Goal: Task Accomplishment & Management: Use online tool/utility

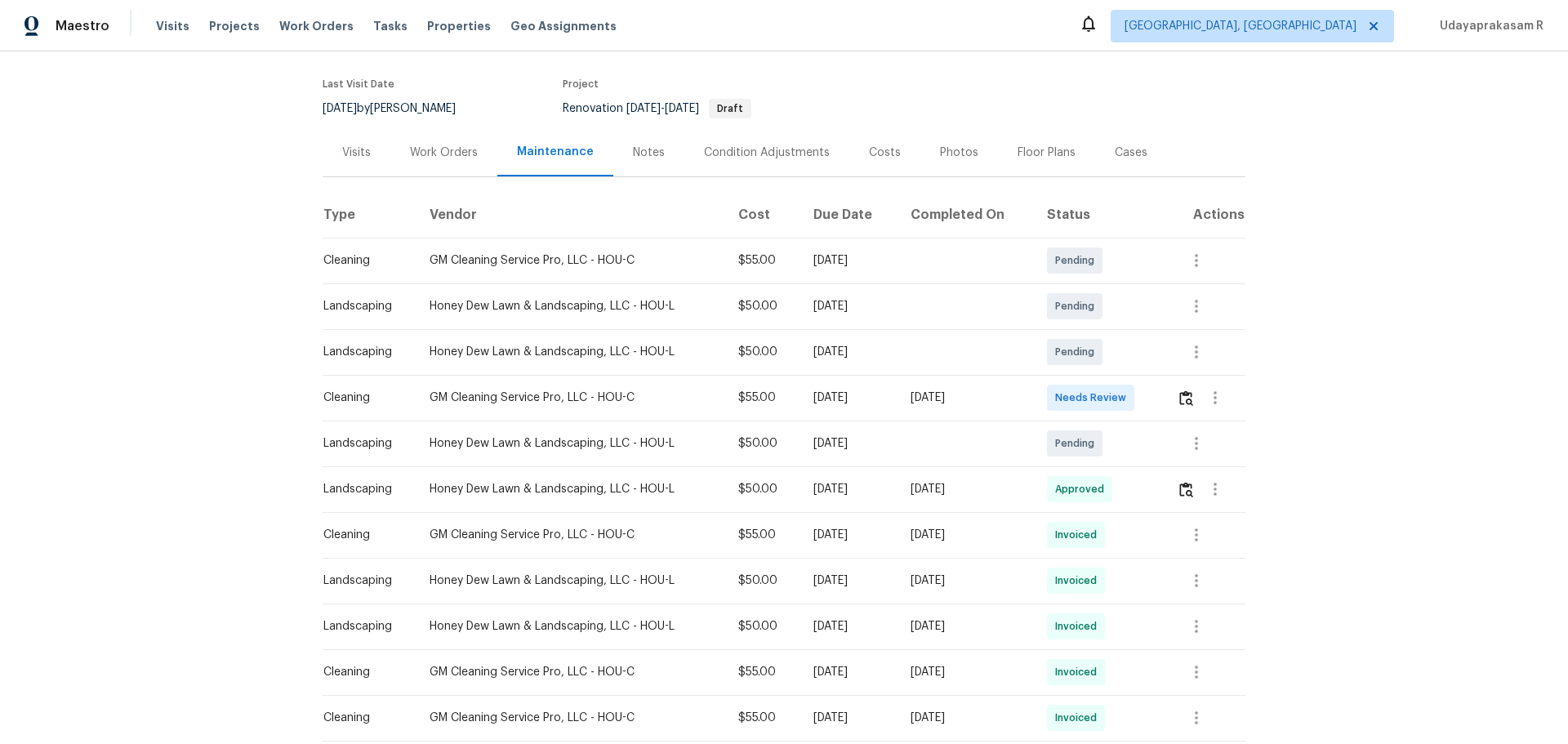
scroll to position [245, 0]
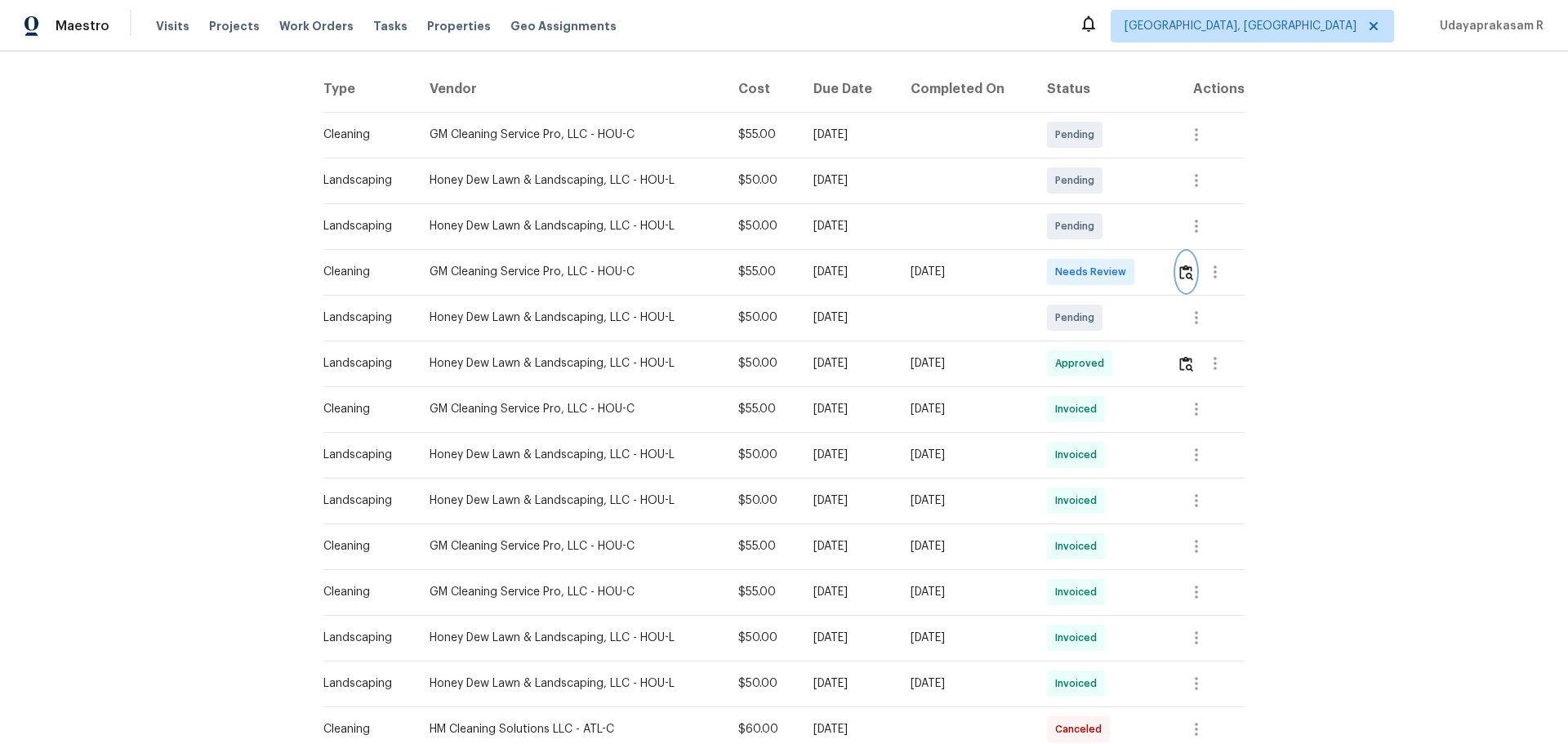
click at [1179, 270] on img "button" at bounding box center [1185, 272] width 14 height 16
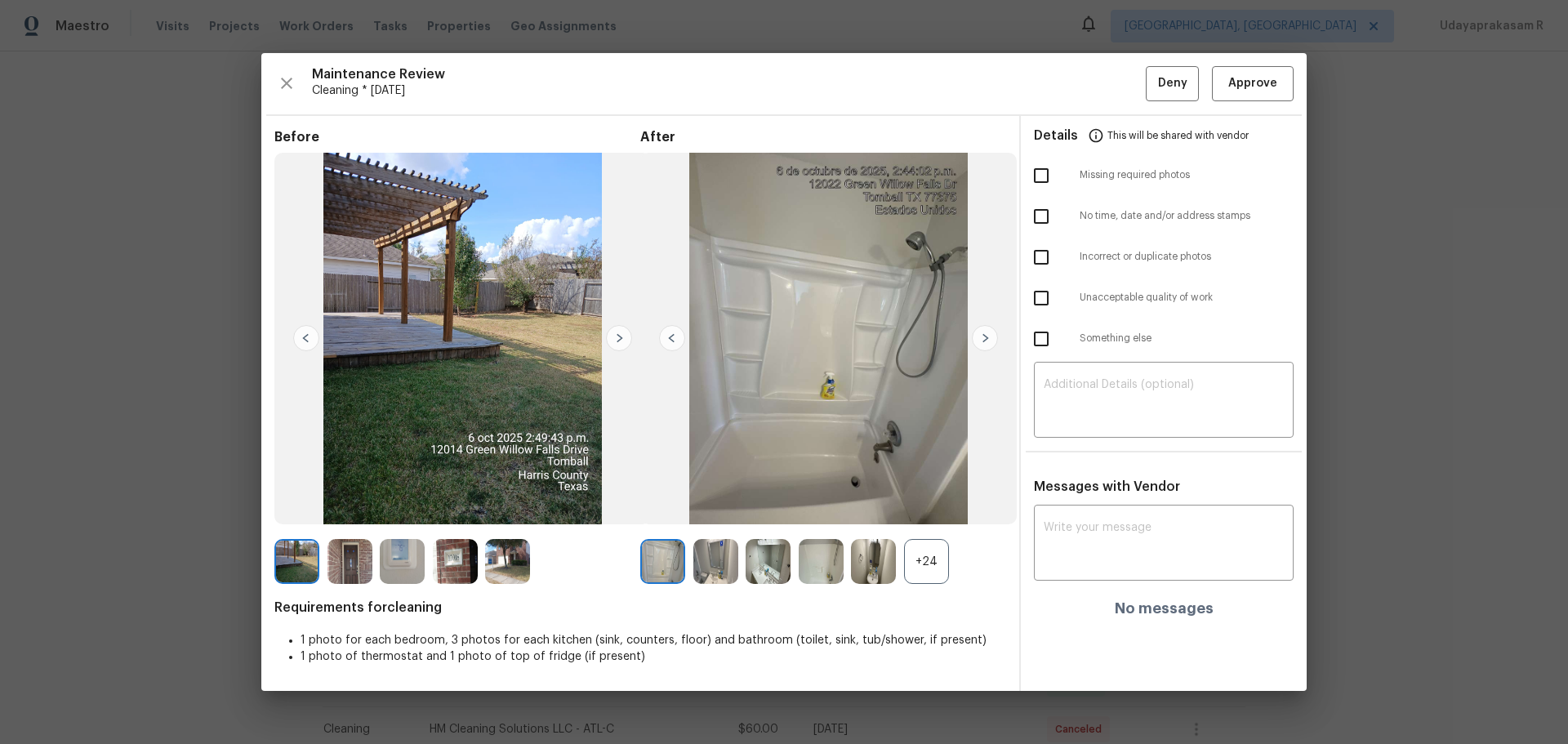
click at [985, 345] on img at bounding box center [985, 338] width 26 height 26
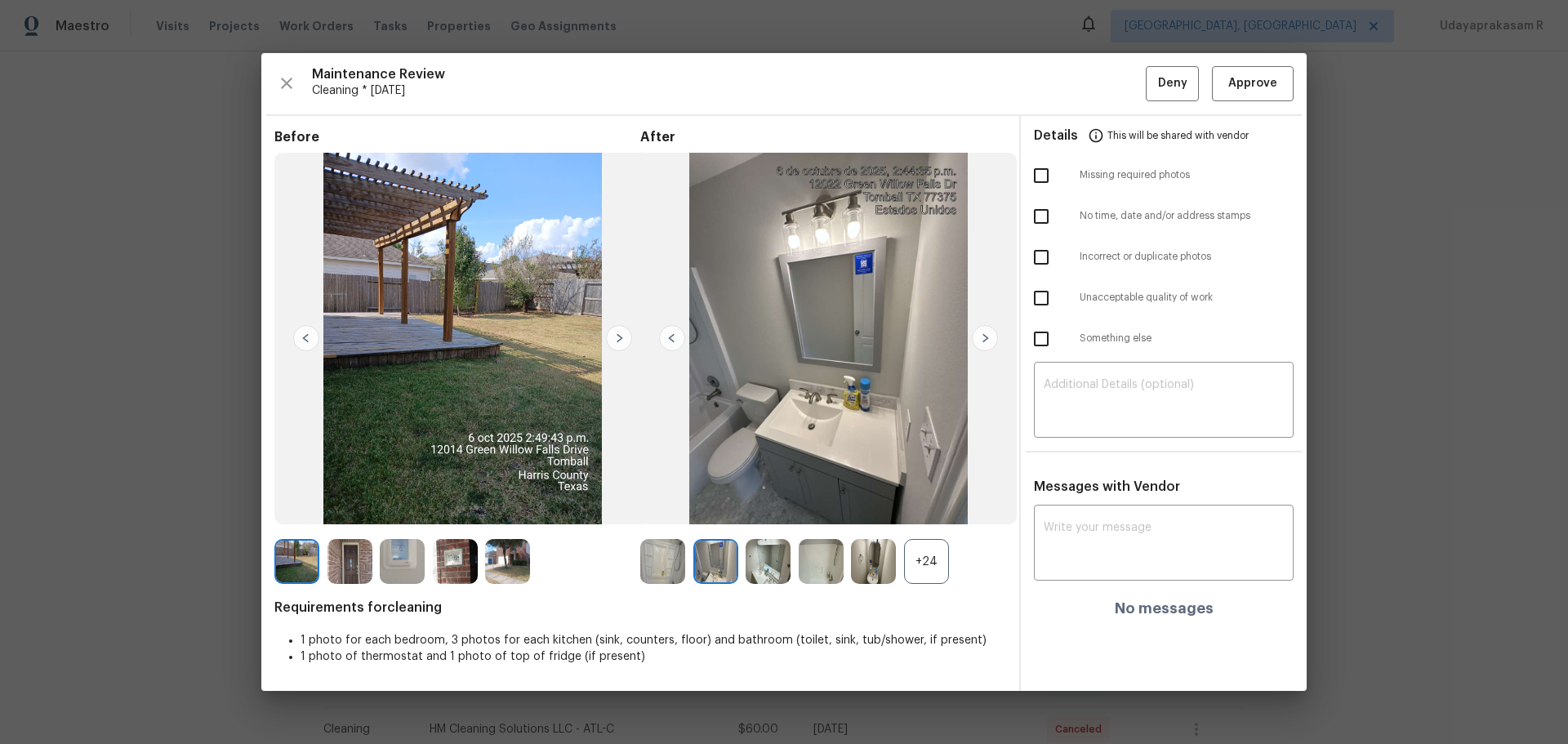
click at [985, 345] on img at bounding box center [985, 338] width 26 height 26
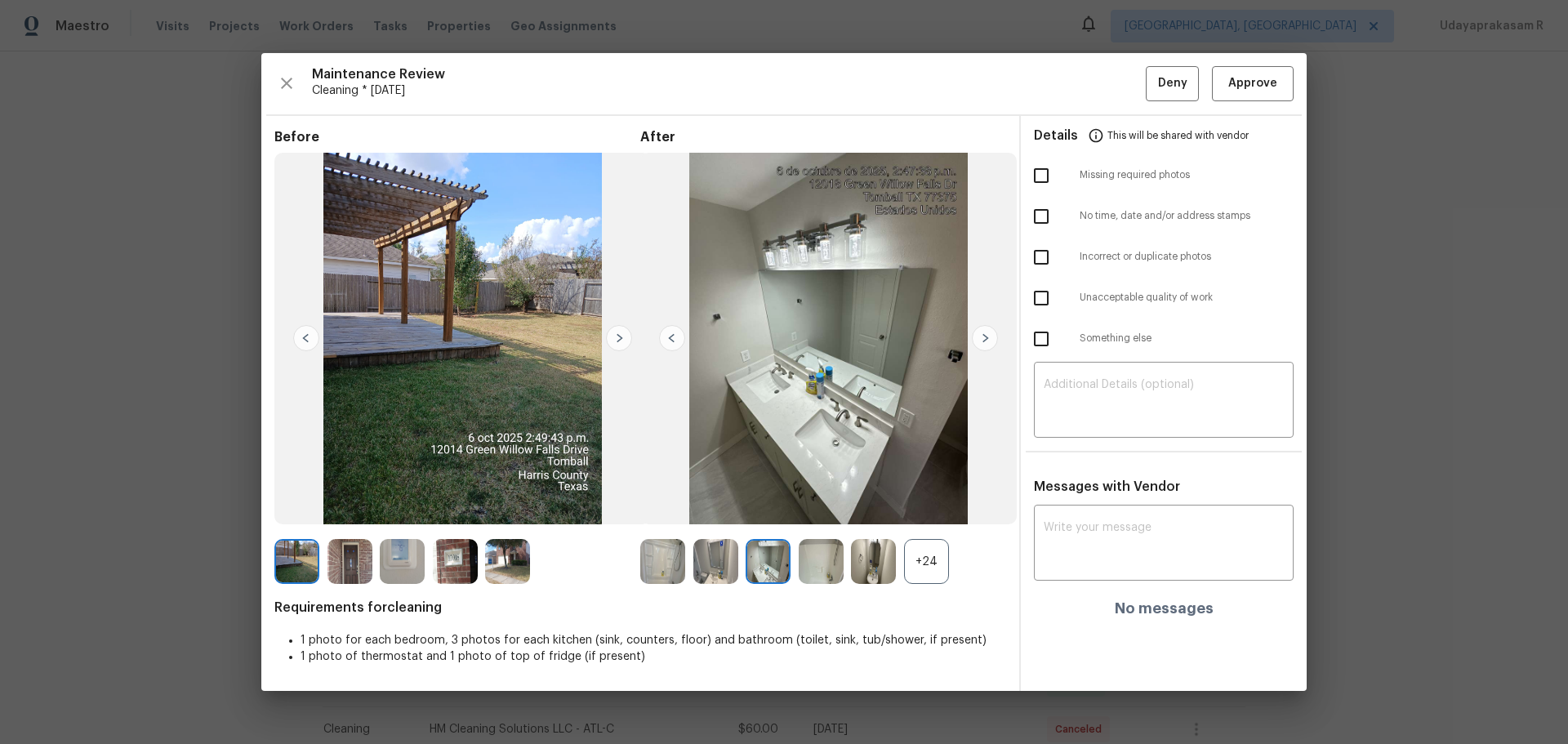
click at [985, 345] on img at bounding box center [985, 338] width 26 height 26
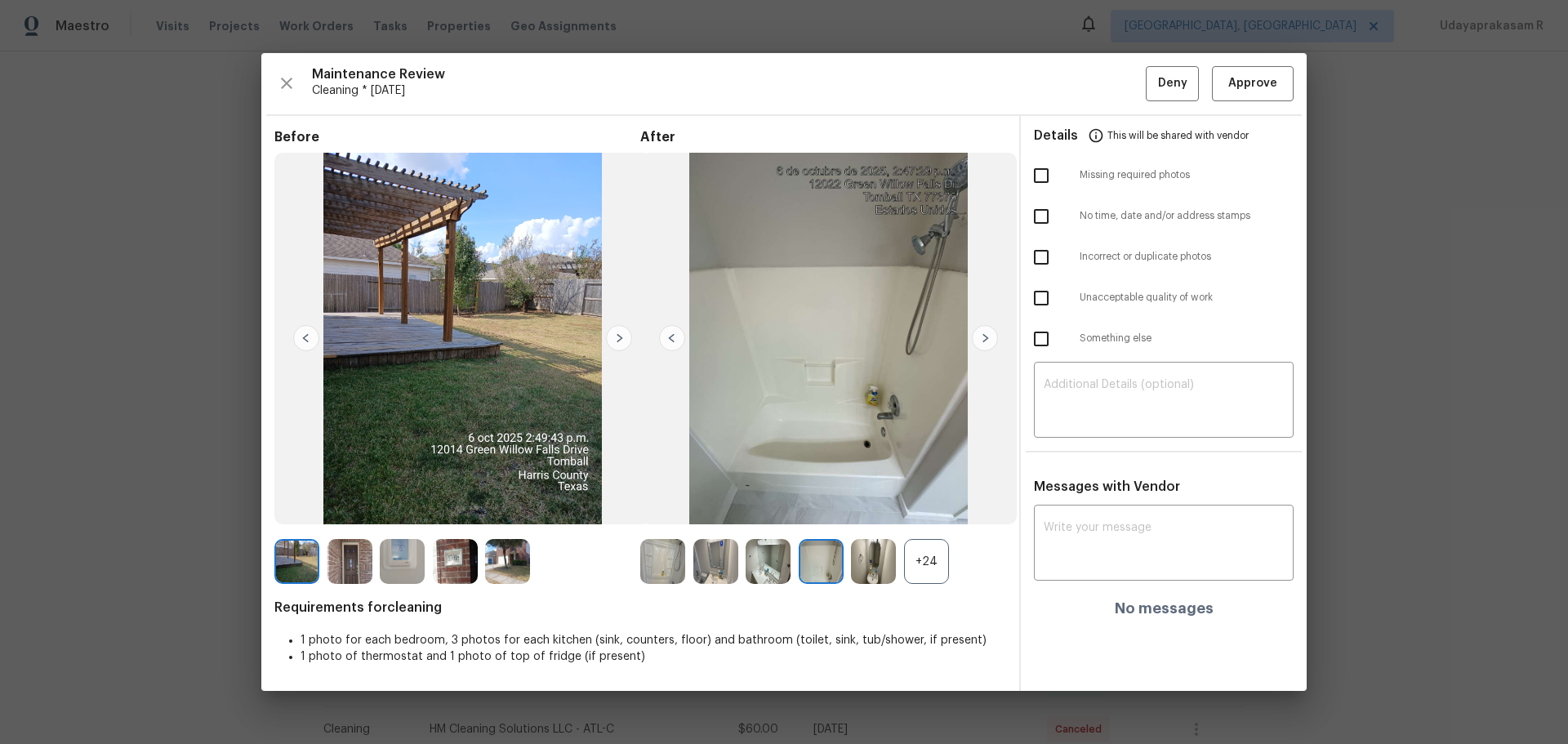
click at [985, 345] on img at bounding box center [985, 338] width 26 height 26
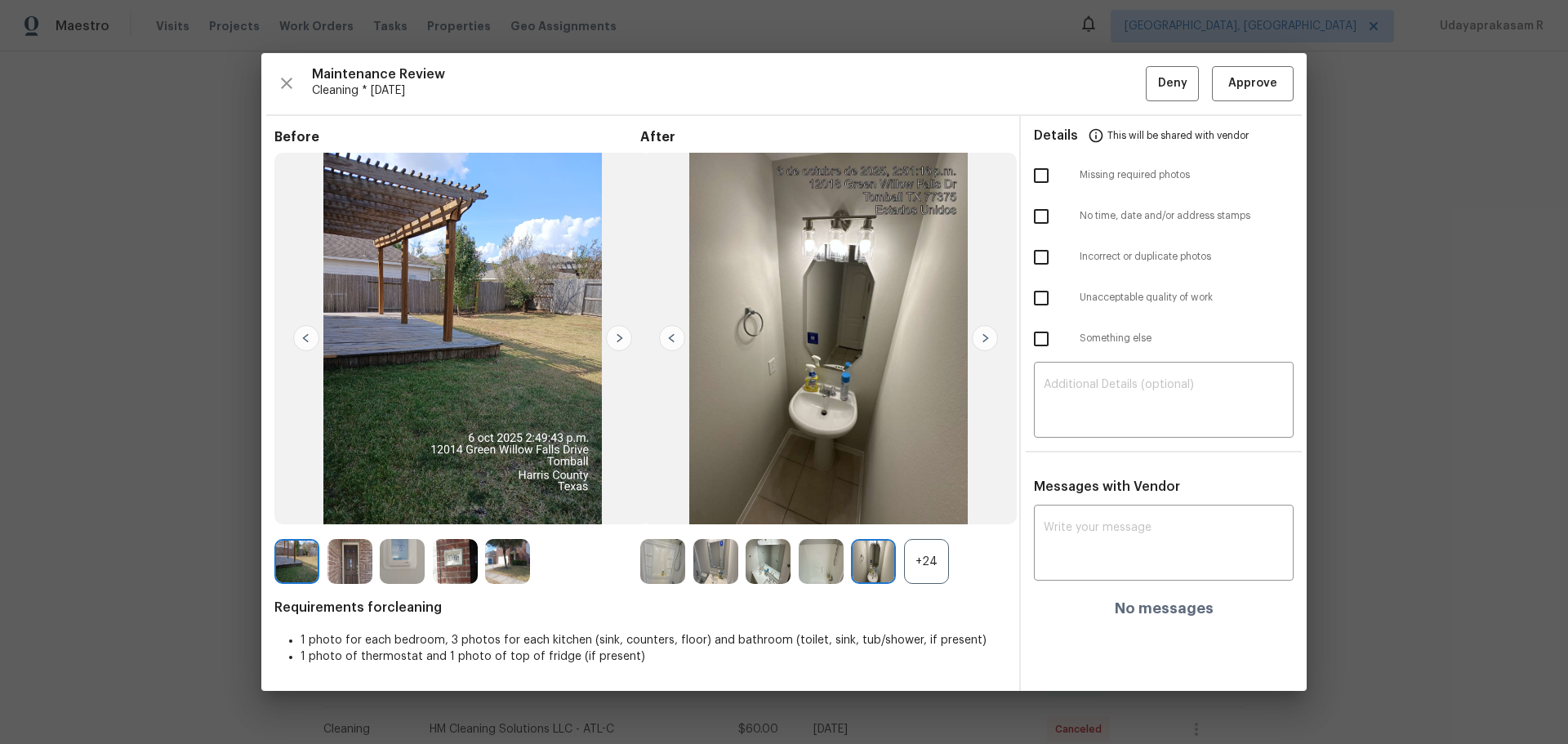
click at [985, 345] on img at bounding box center [985, 338] width 26 height 26
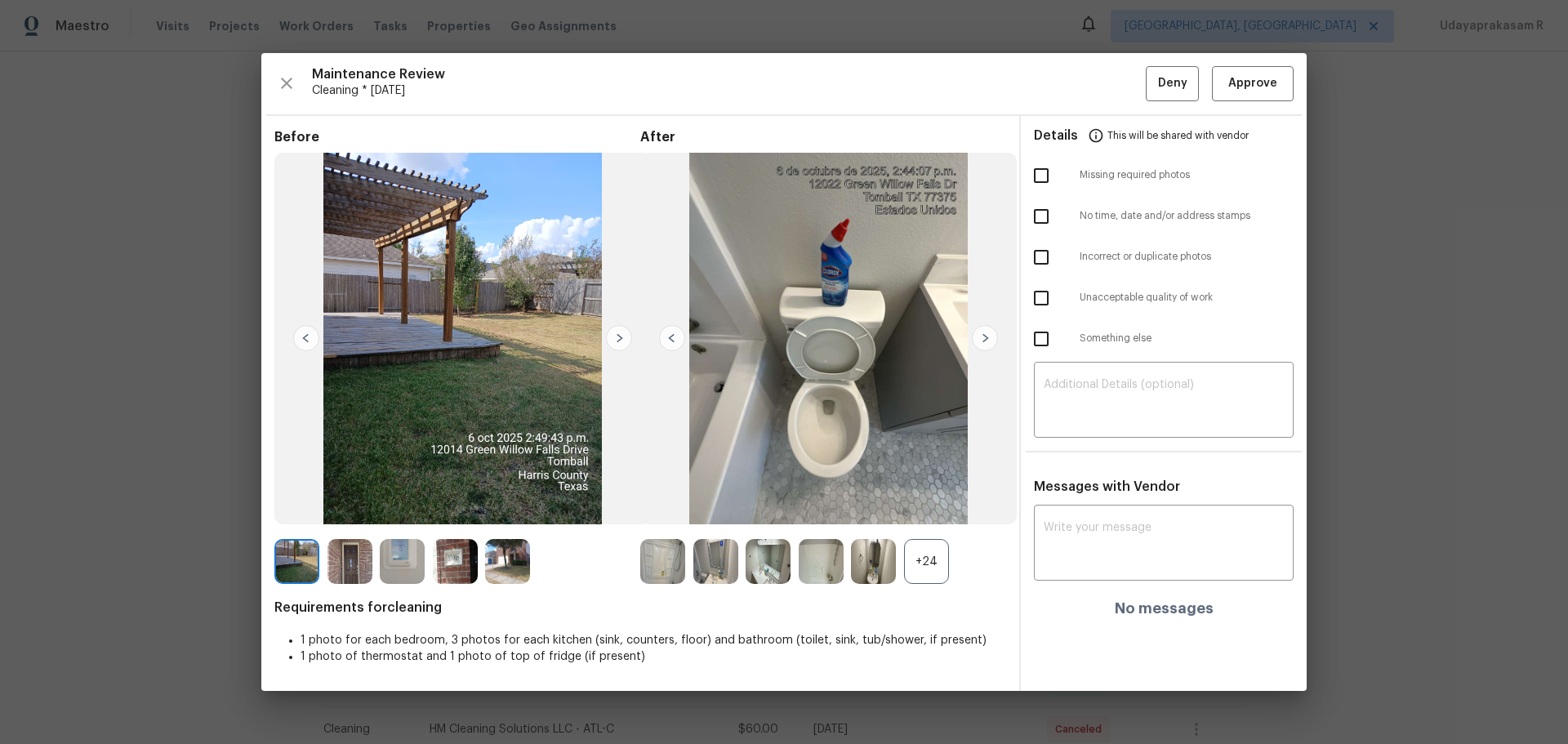
click at [985, 345] on img at bounding box center [985, 338] width 26 height 26
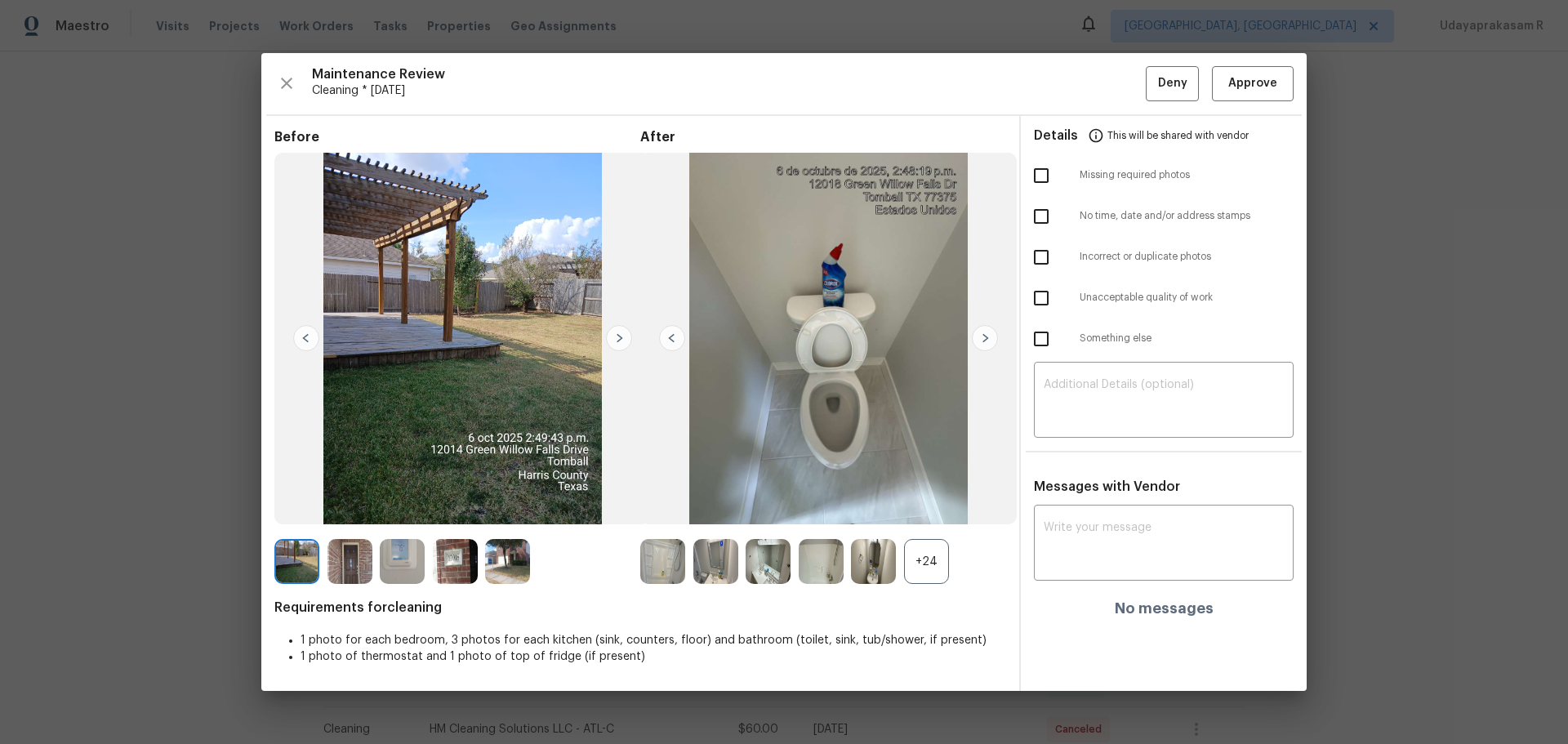
click at [985, 345] on img at bounding box center [985, 338] width 26 height 26
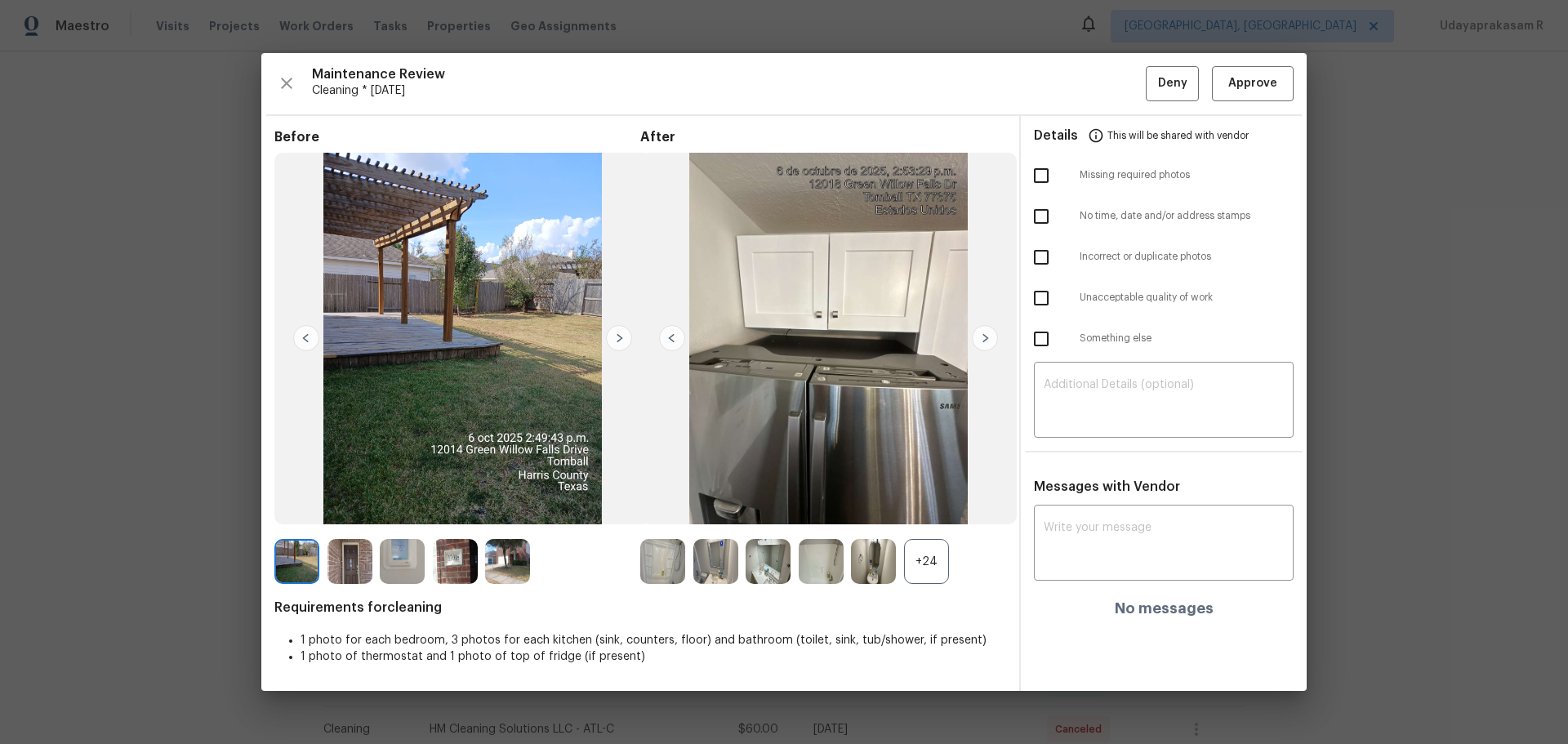
click at [985, 345] on img at bounding box center [985, 338] width 26 height 26
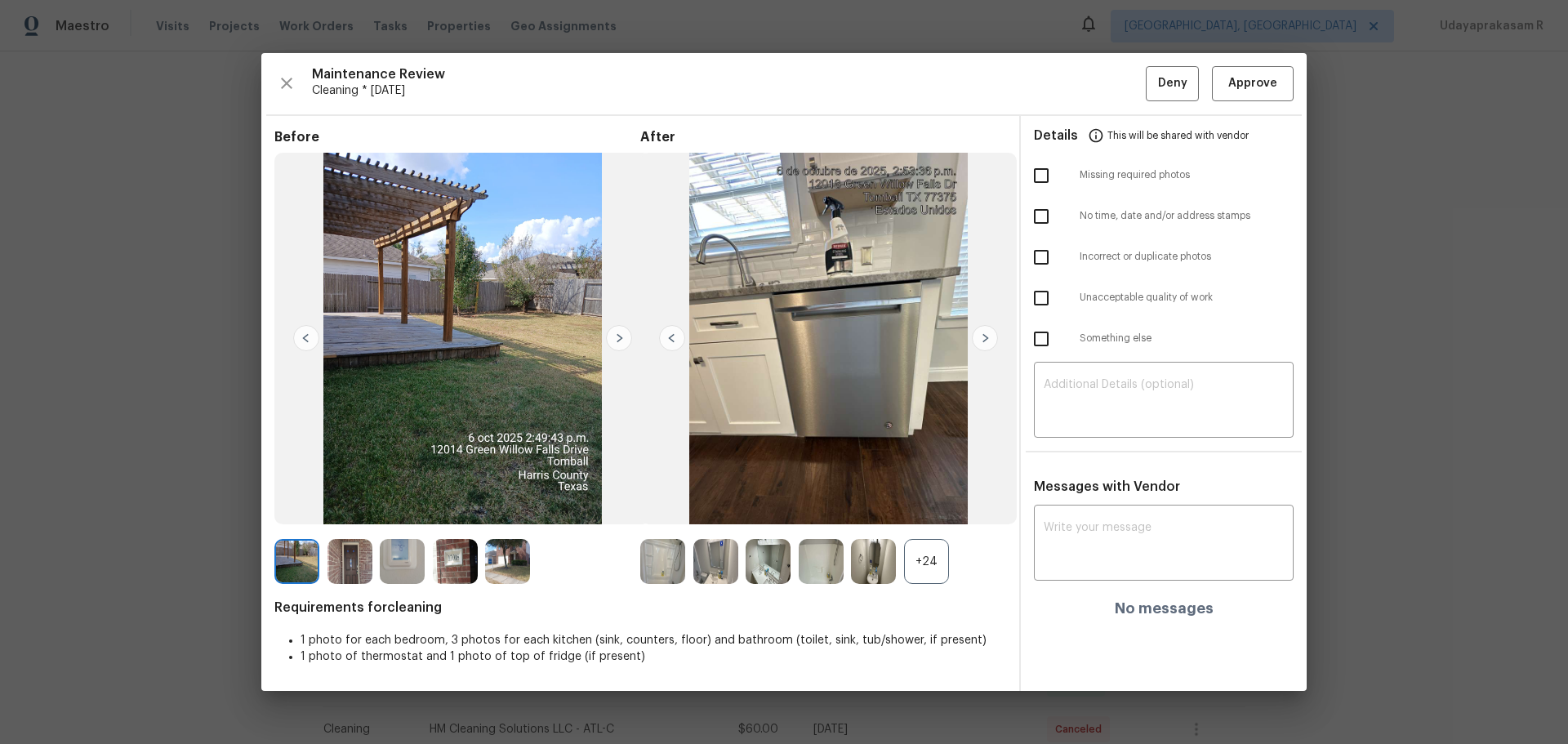
click at [985, 345] on img at bounding box center [985, 338] width 26 height 26
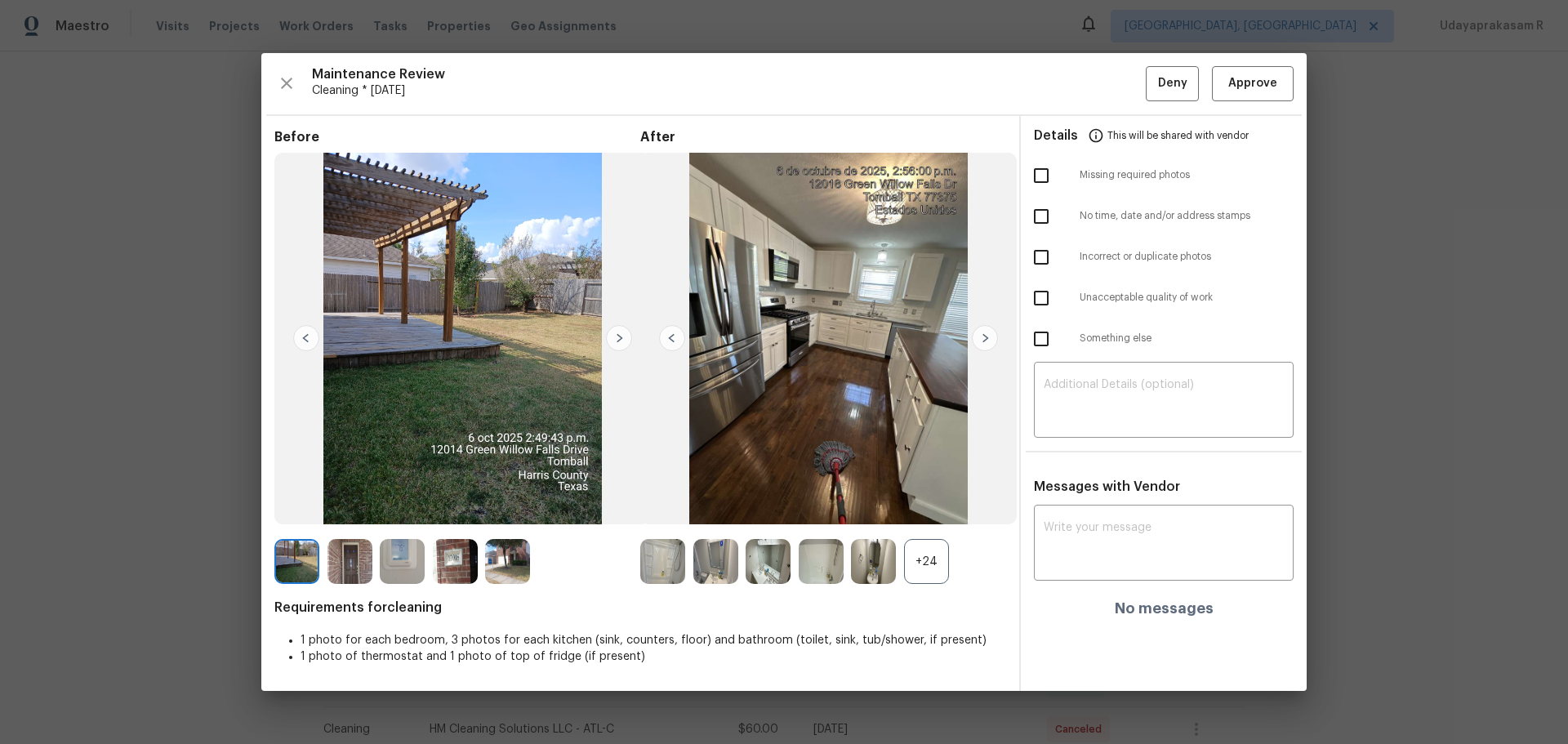
click at [985, 345] on img at bounding box center [985, 338] width 26 height 26
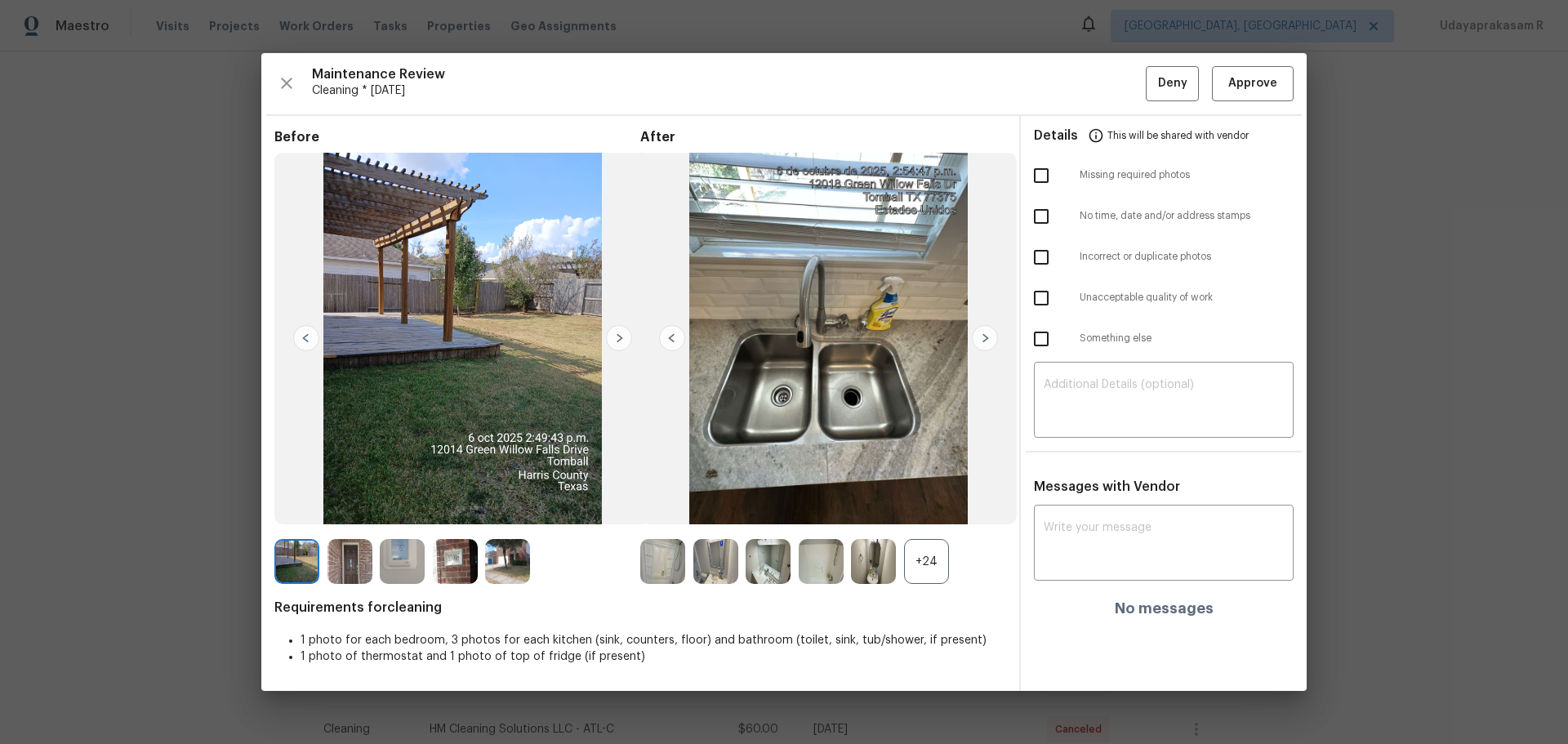
click at [985, 345] on img at bounding box center [985, 338] width 26 height 26
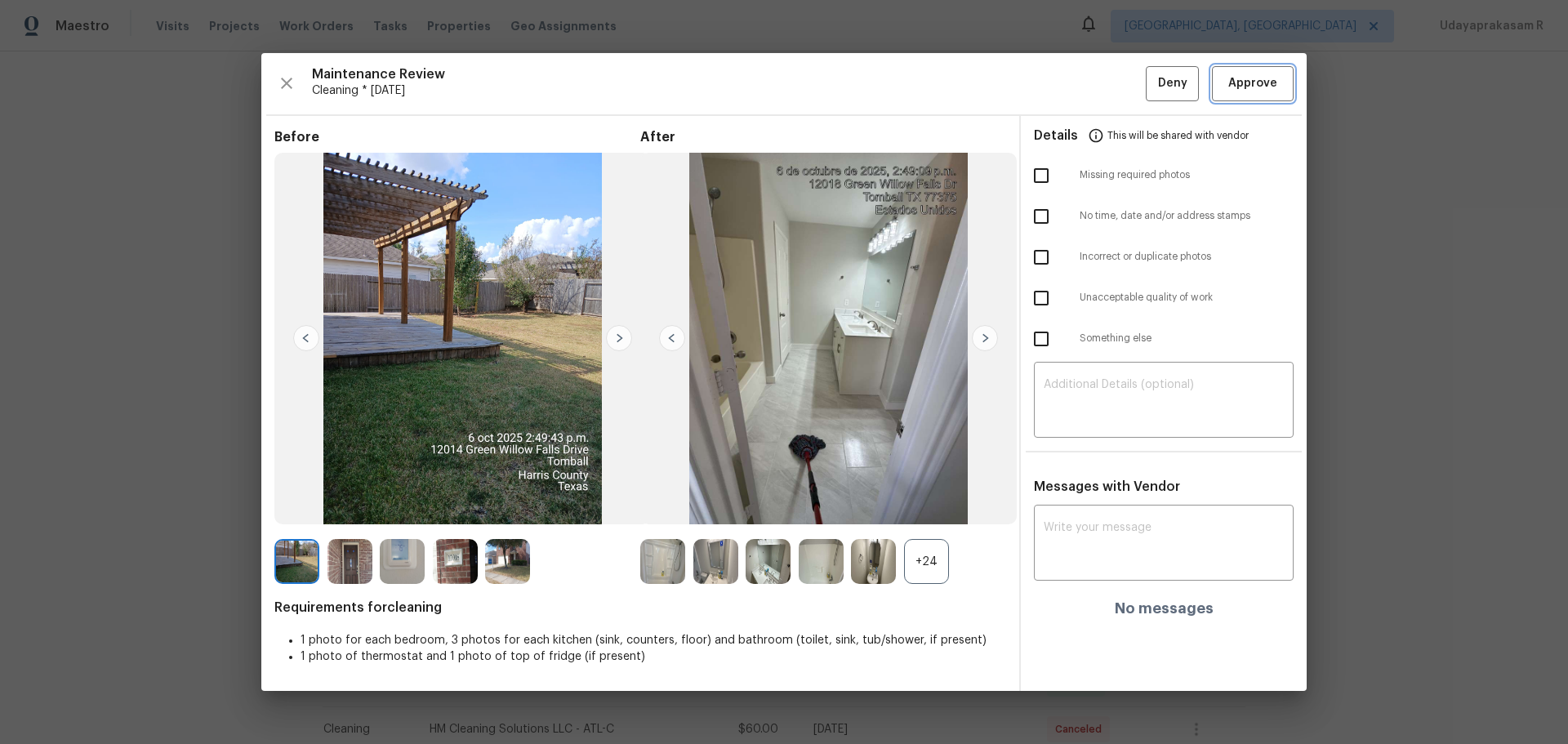
click at [1250, 76] on span "Approve" at bounding box center [1253, 84] width 49 height 21
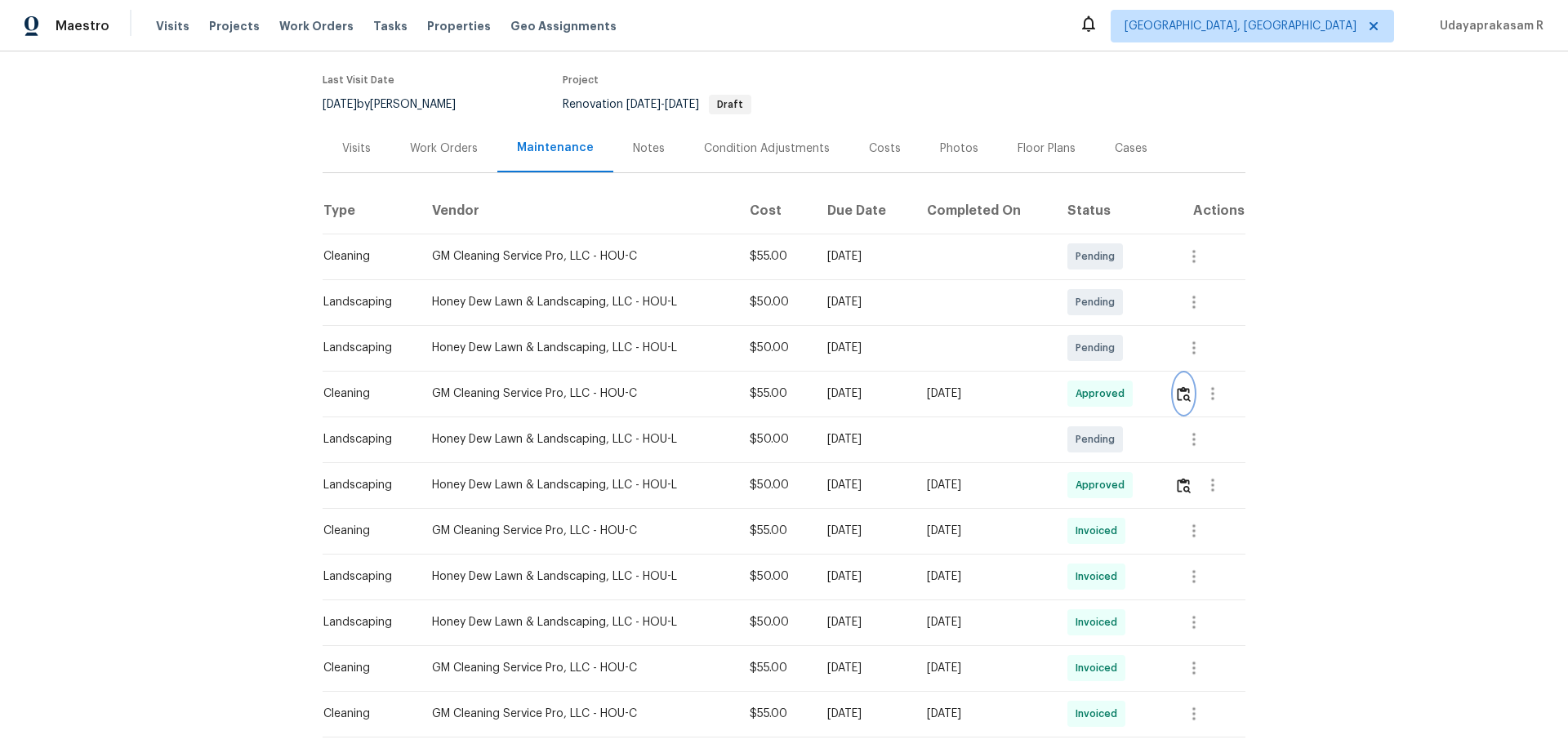
scroll to position [0, 0]
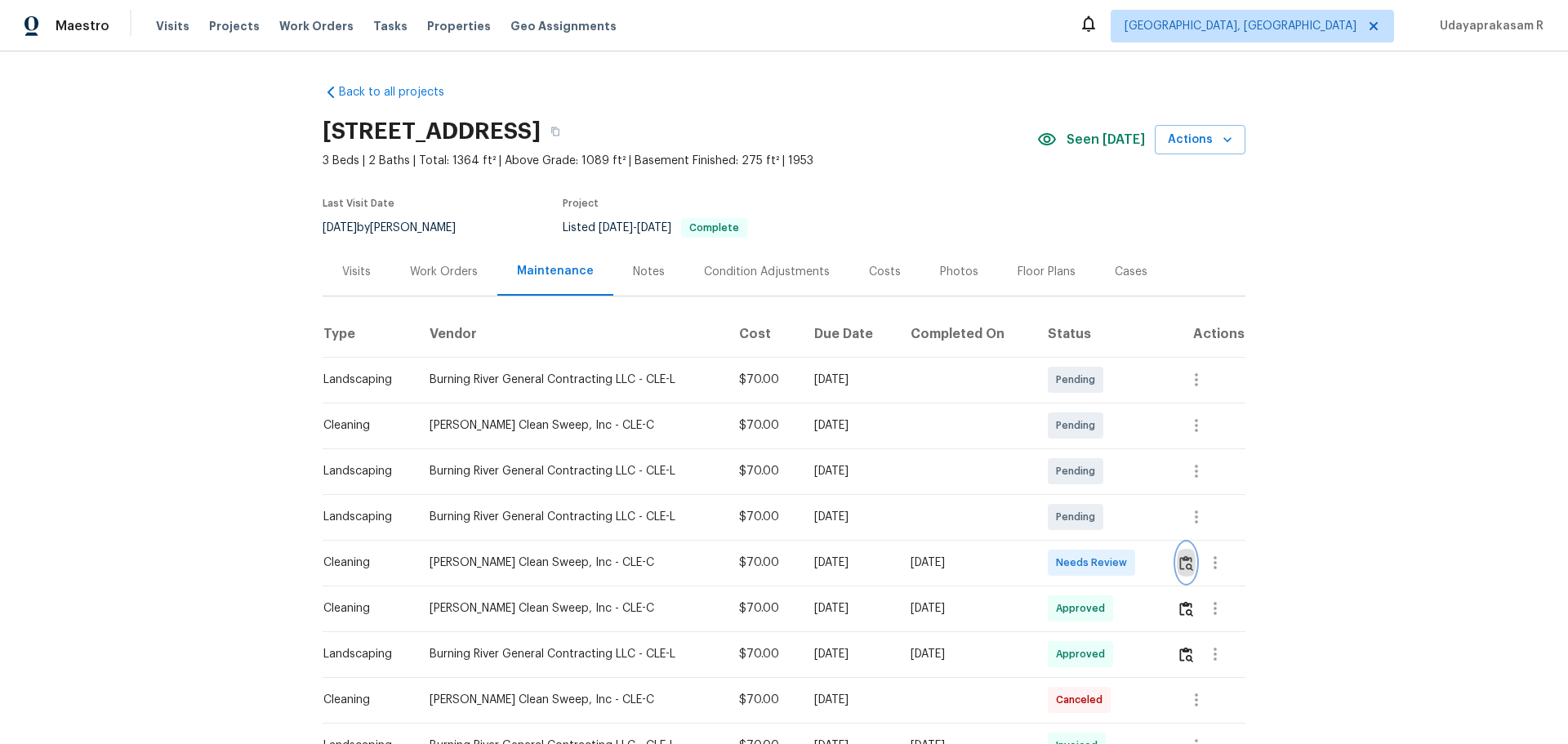
click at [1190, 568] on img "button" at bounding box center [1185, 563] width 14 height 16
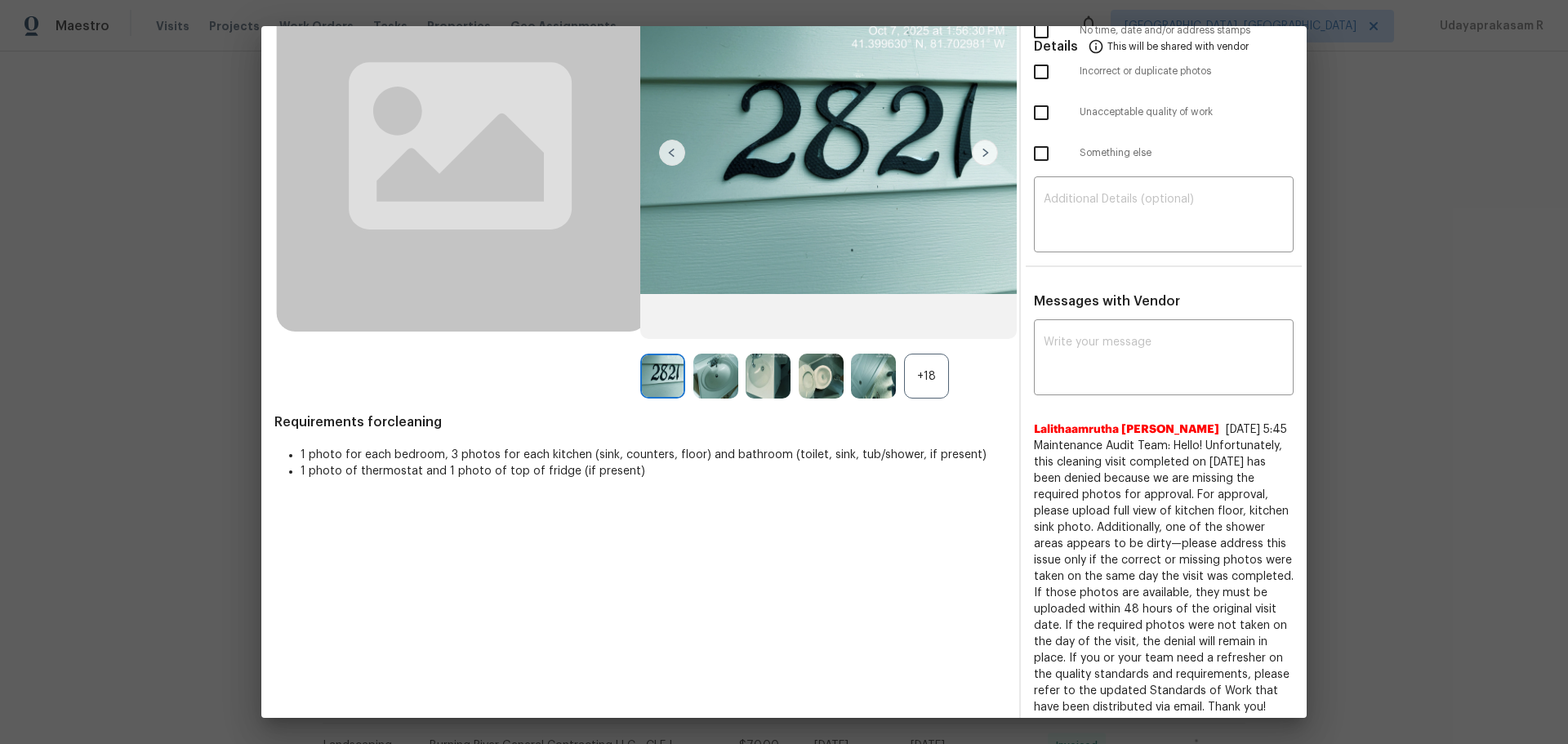
scroll to position [169, 0]
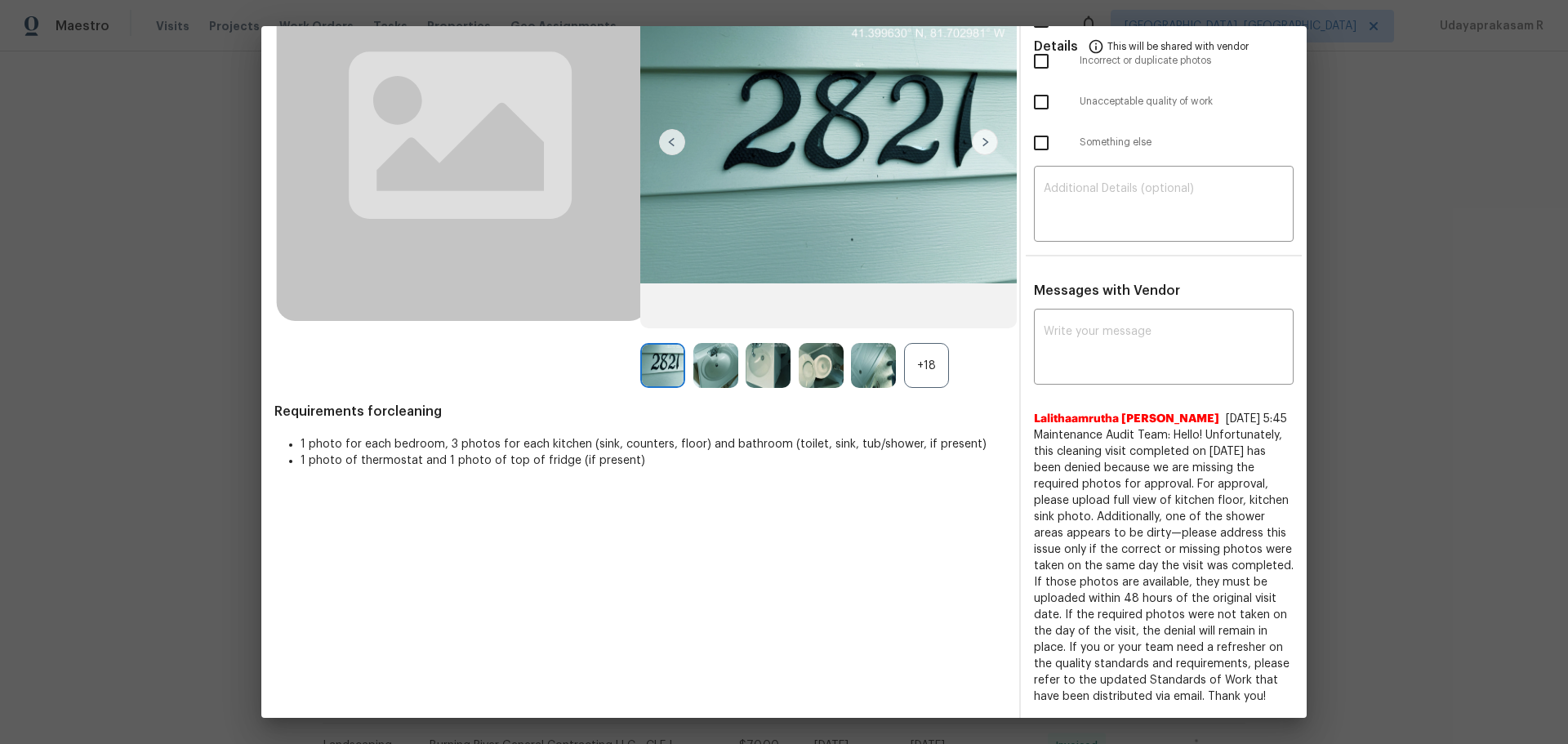
click at [916, 380] on div "+18" at bounding box center [926, 365] width 45 height 45
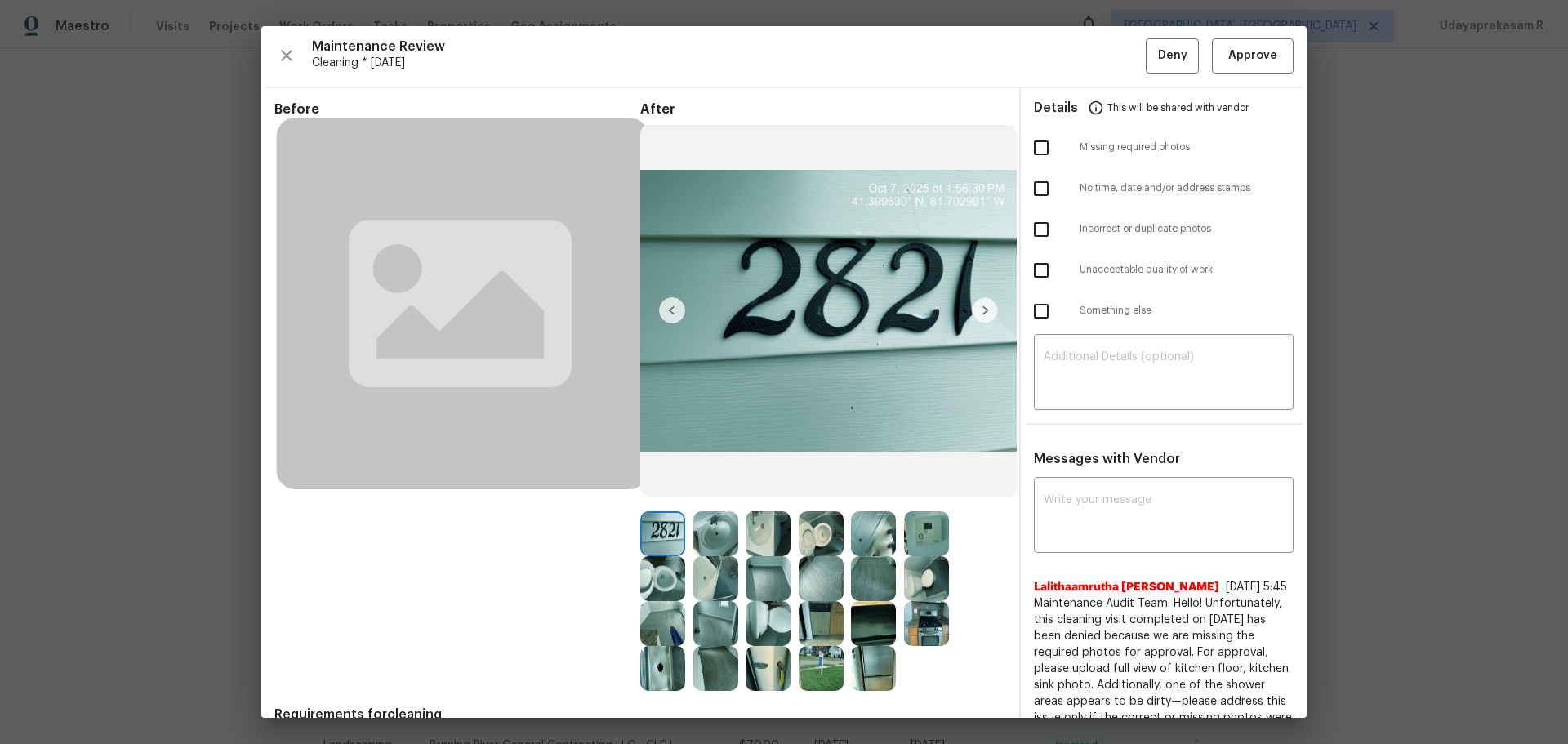
scroll to position [0, 0]
click at [1097, 513] on textarea at bounding box center [1163, 517] width 240 height 46
paste textarea "Maintenance Audit Team: Hello! After further review, the visit has been approve…"
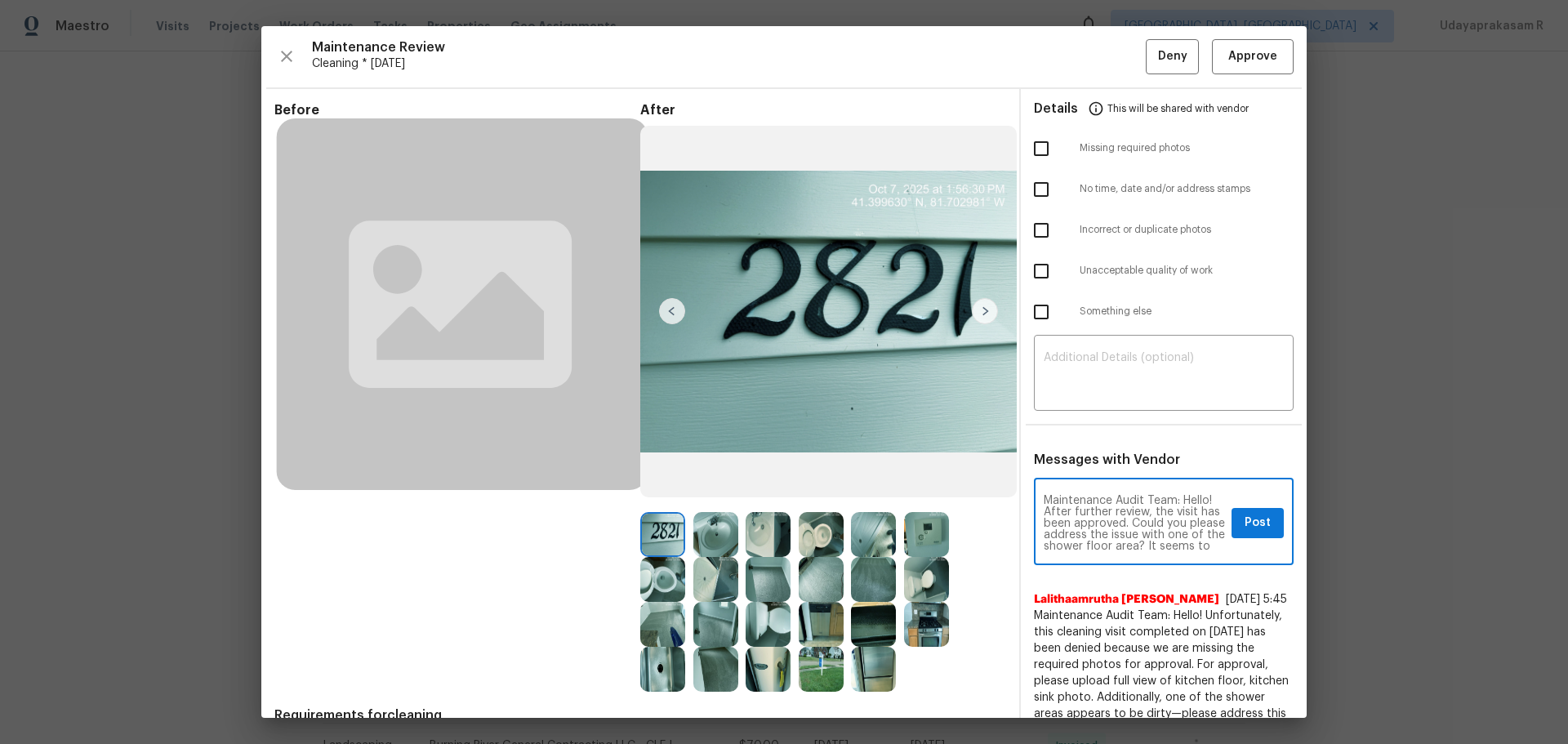
type textarea "Maintenance Audit Team: Hello! After further review, the visit has been approve…"
click at [1250, 512] on button "Post" at bounding box center [1257, 523] width 52 height 30
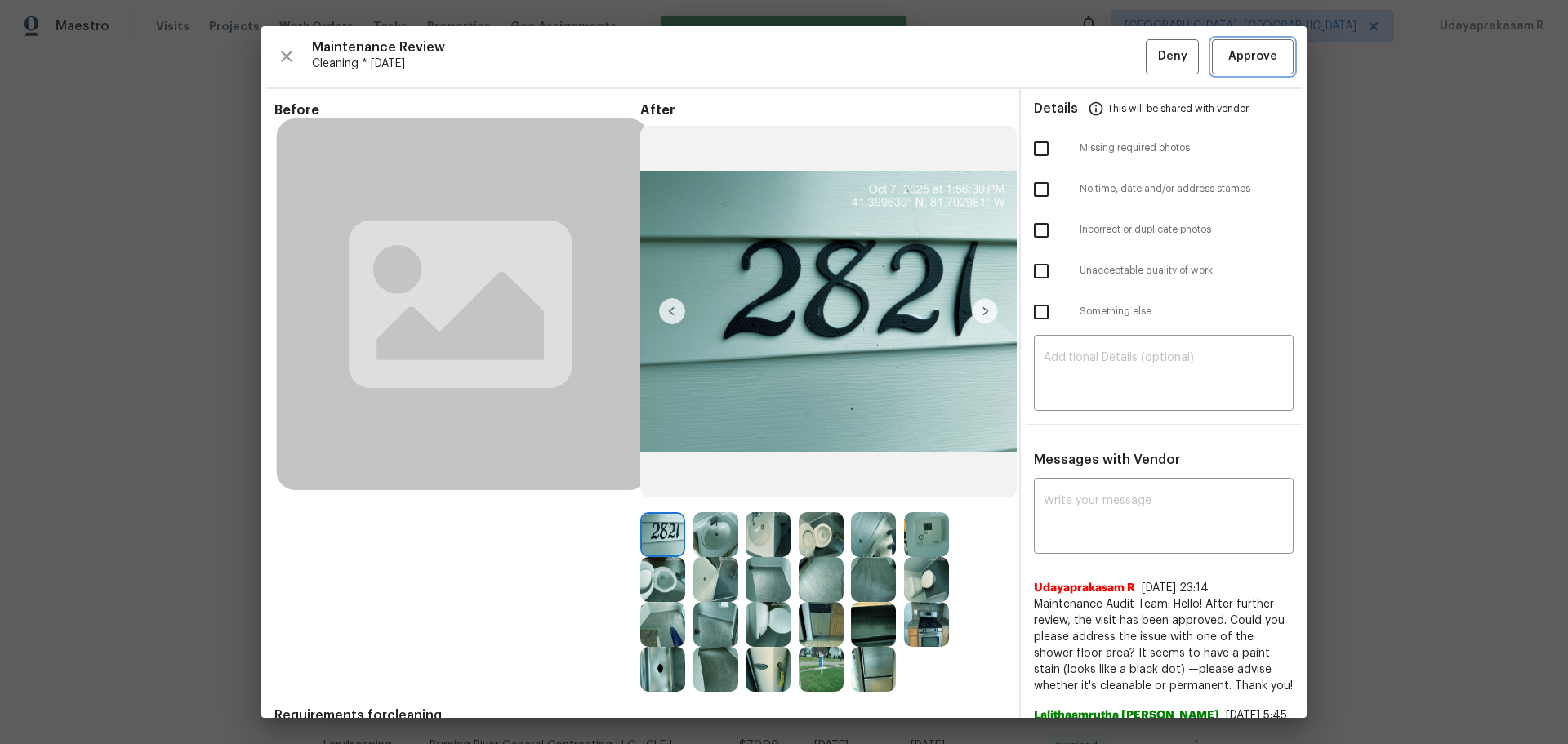
click at [1228, 60] on span "Approve" at bounding box center [1253, 57] width 49 height 21
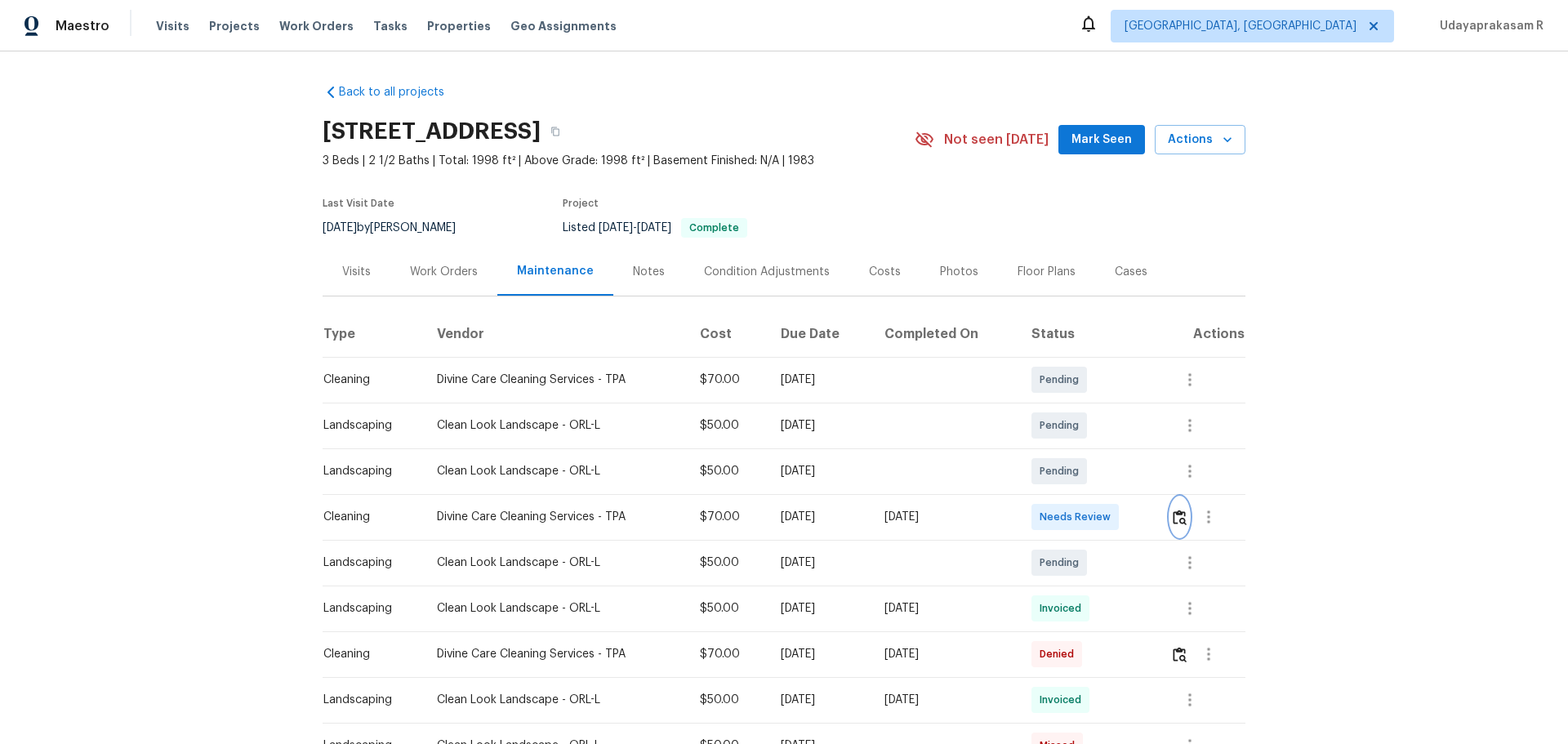
click at [1177, 519] on img "button" at bounding box center [1179, 517] width 14 height 16
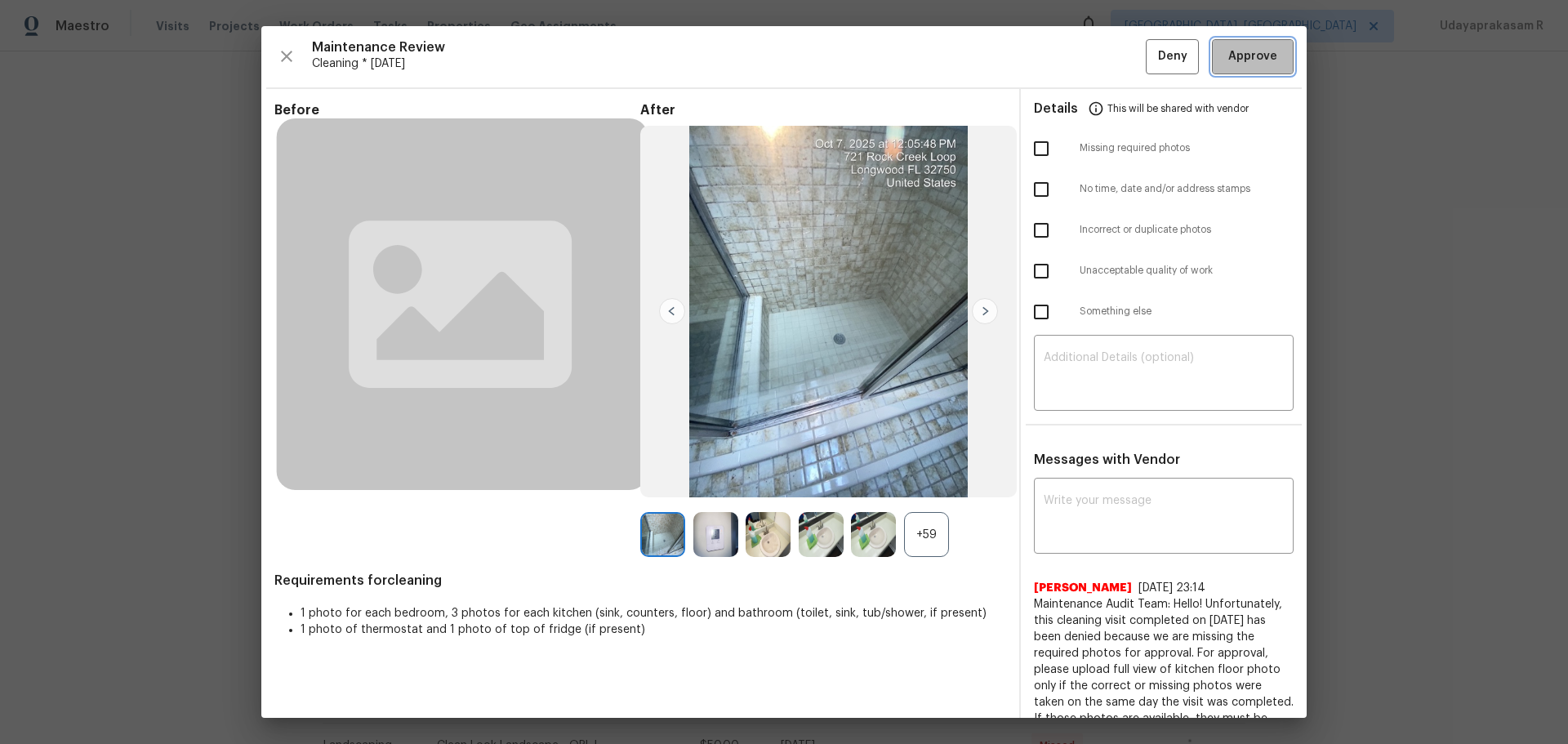
click at [1228, 55] on span "Approve" at bounding box center [1253, 57] width 49 height 21
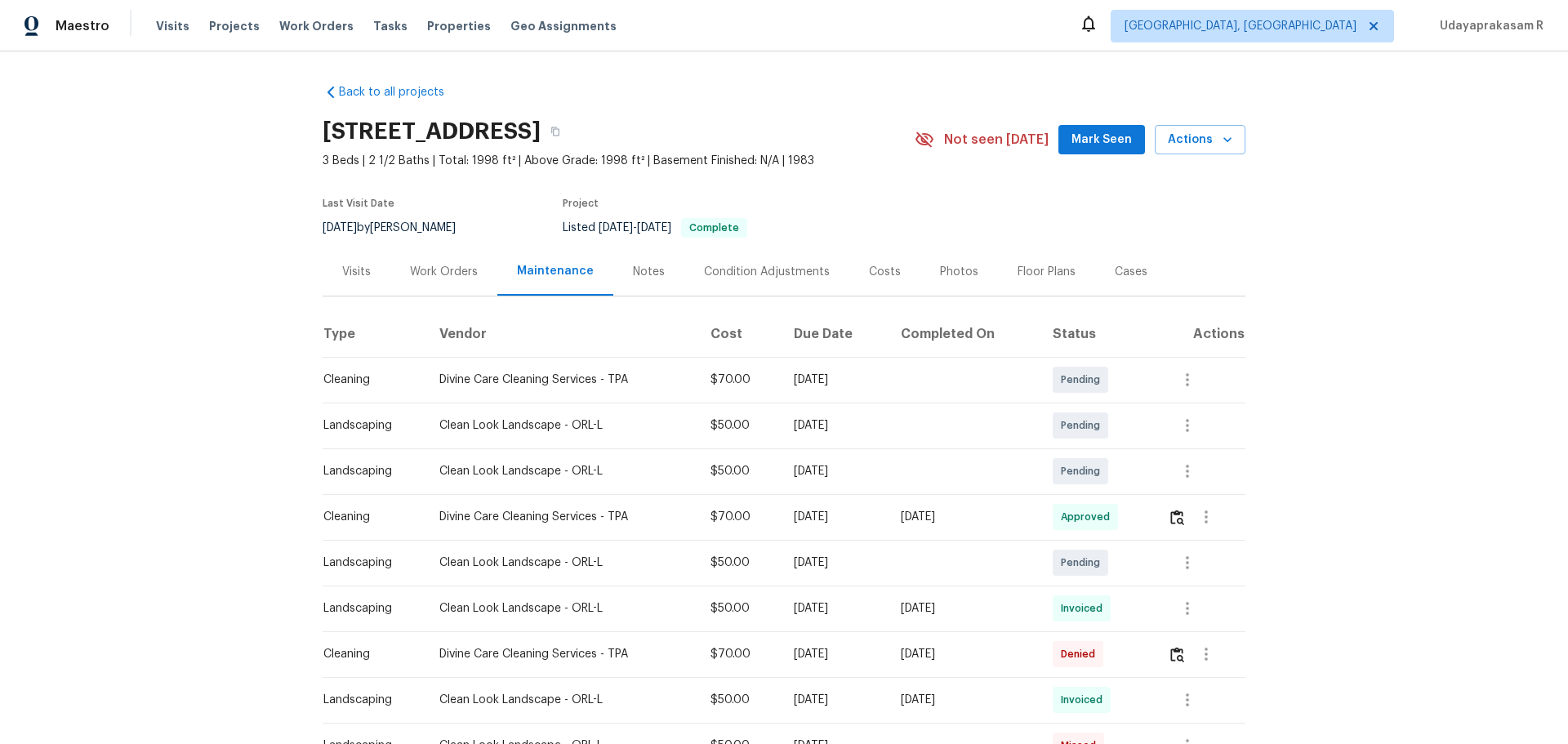
click at [1304, 400] on div "Back to all projects 721 Rock Creek Loop, Longwood, FL 32750 3 Beds | 2 1/2 Bat…" at bounding box center [784, 398] width 1568 height 693
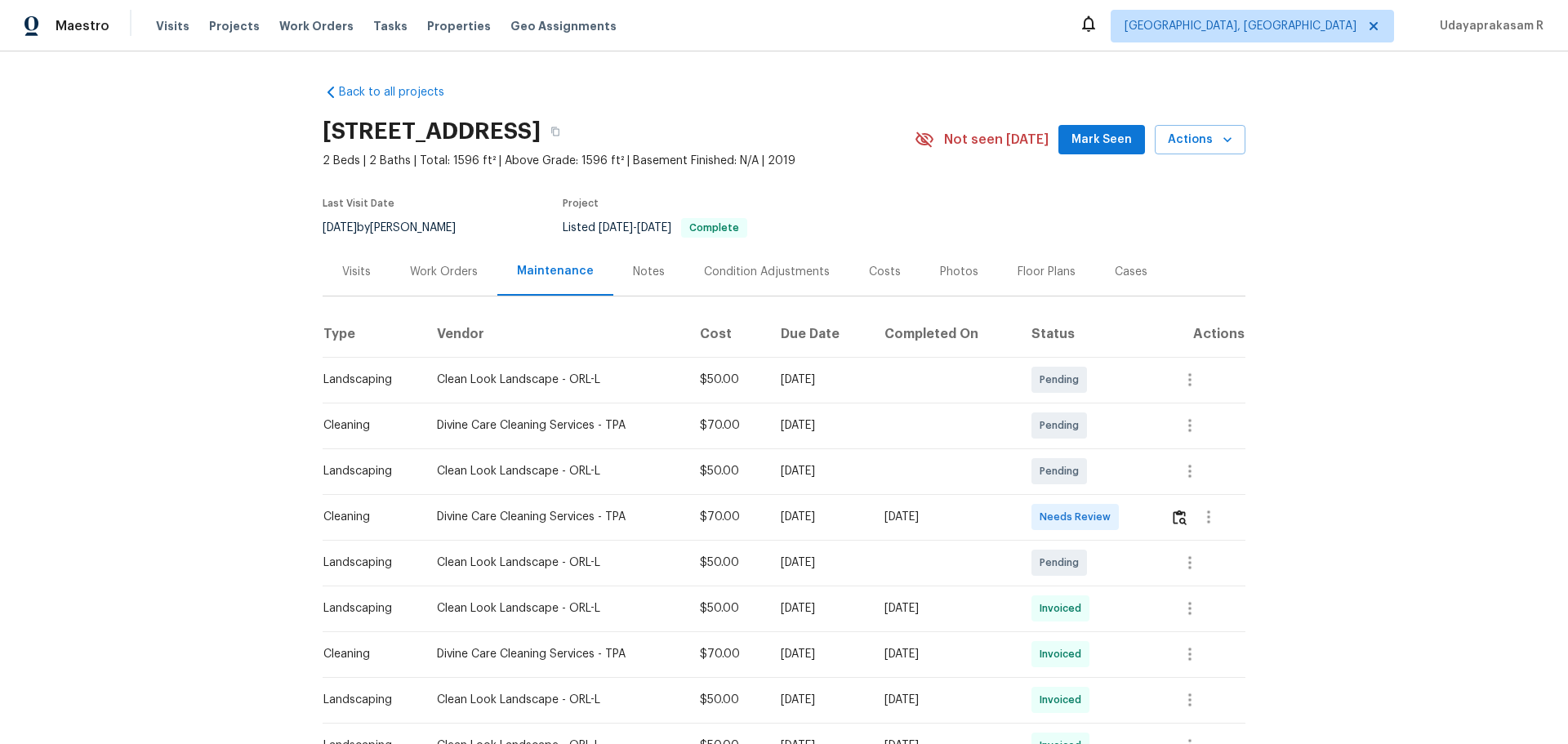
scroll to position [245, 0]
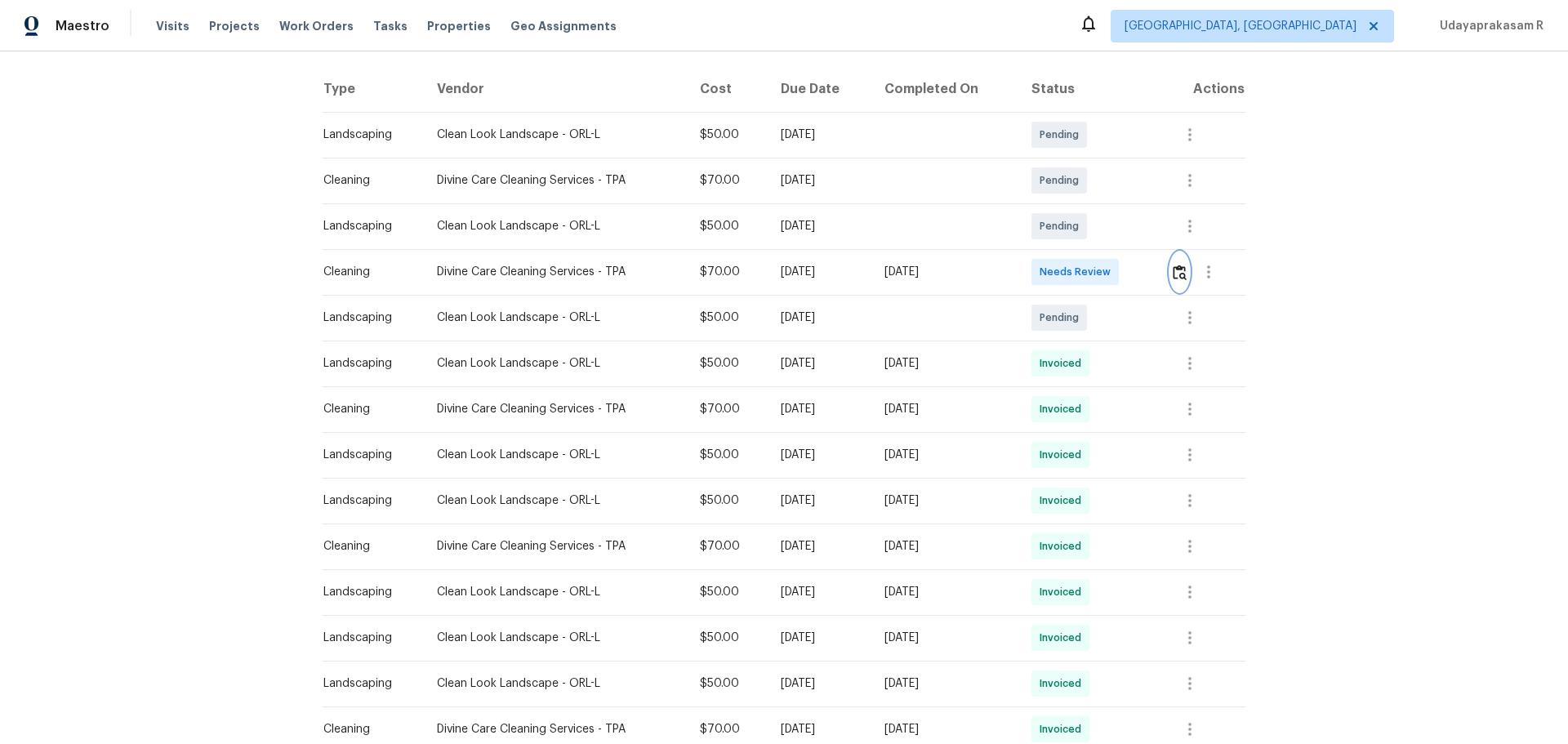
click at [1114, 273] on img "button" at bounding box center [1179, 272] width 14 height 16
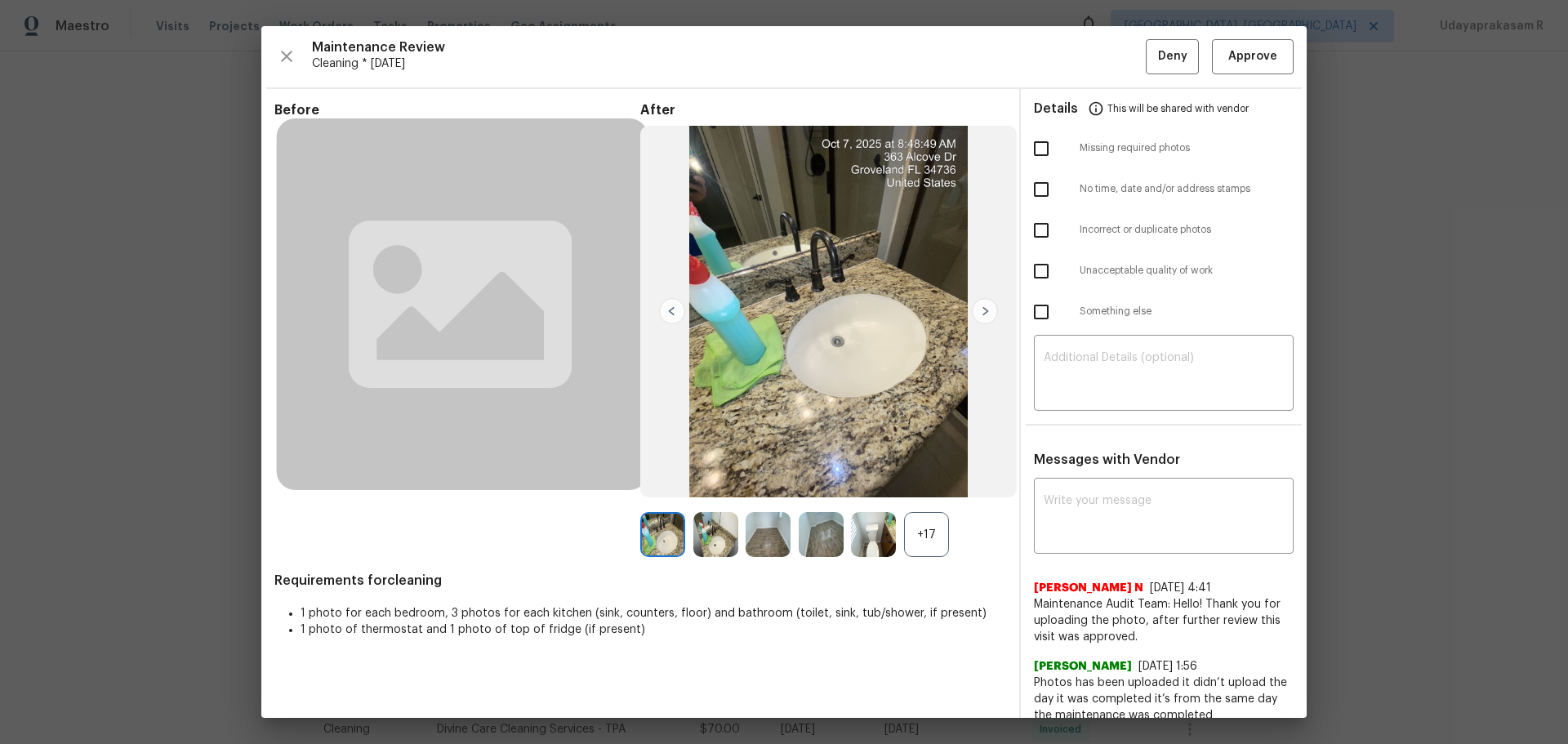
click at [985, 310] on img at bounding box center [985, 311] width 26 height 26
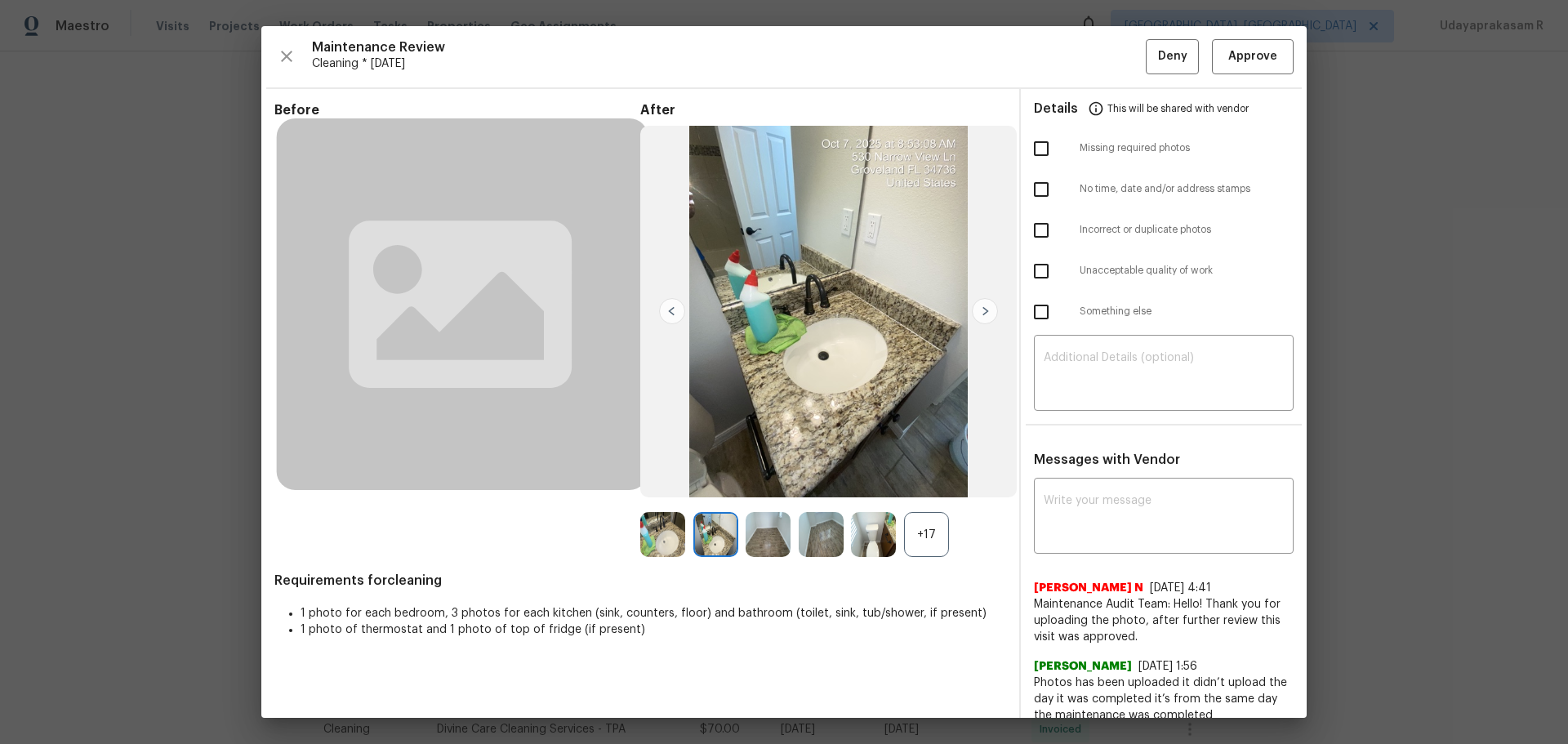
click at [985, 310] on img at bounding box center [985, 311] width 26 height 26
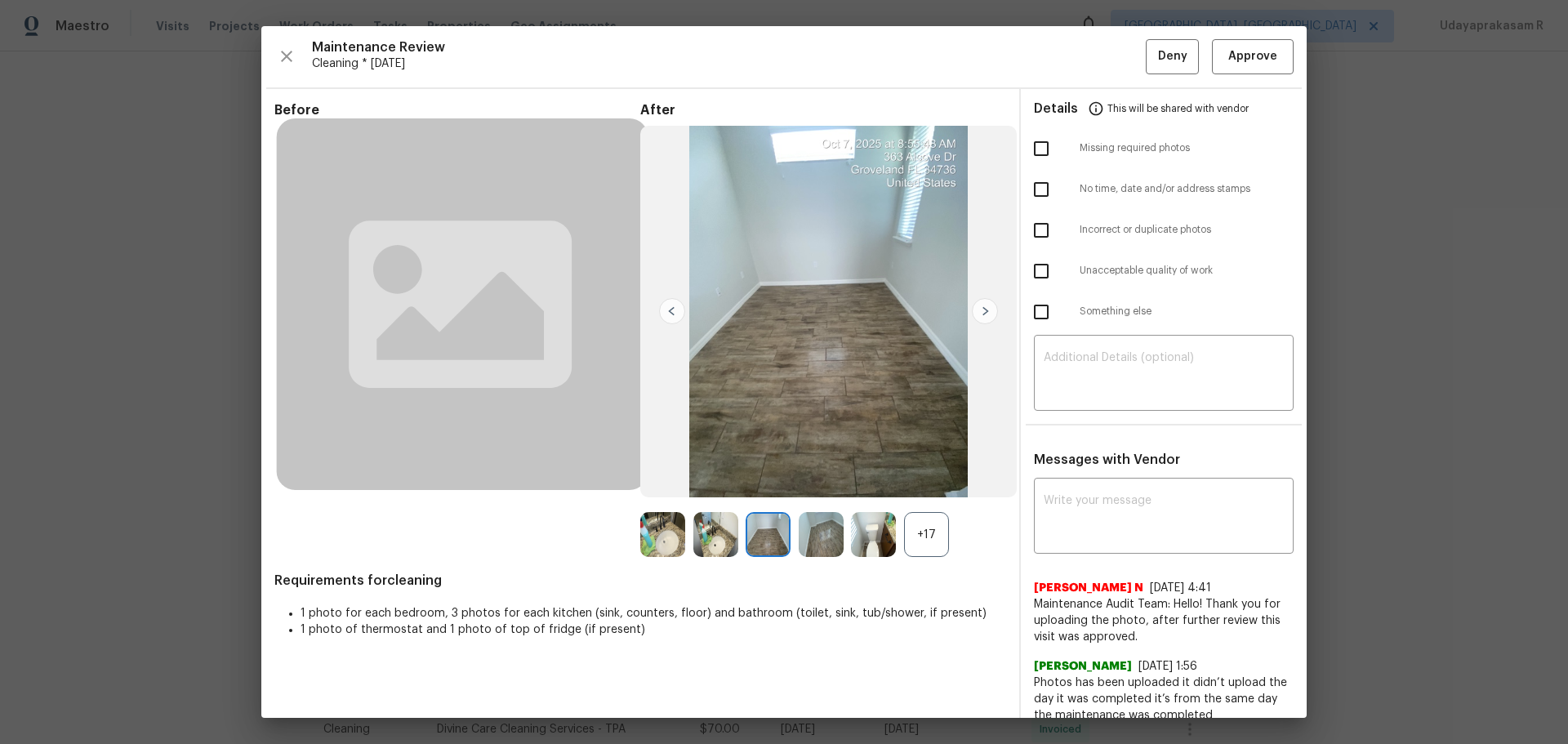
click at [985, 310] on img at bounding box center [985, 311] width 26 height 26
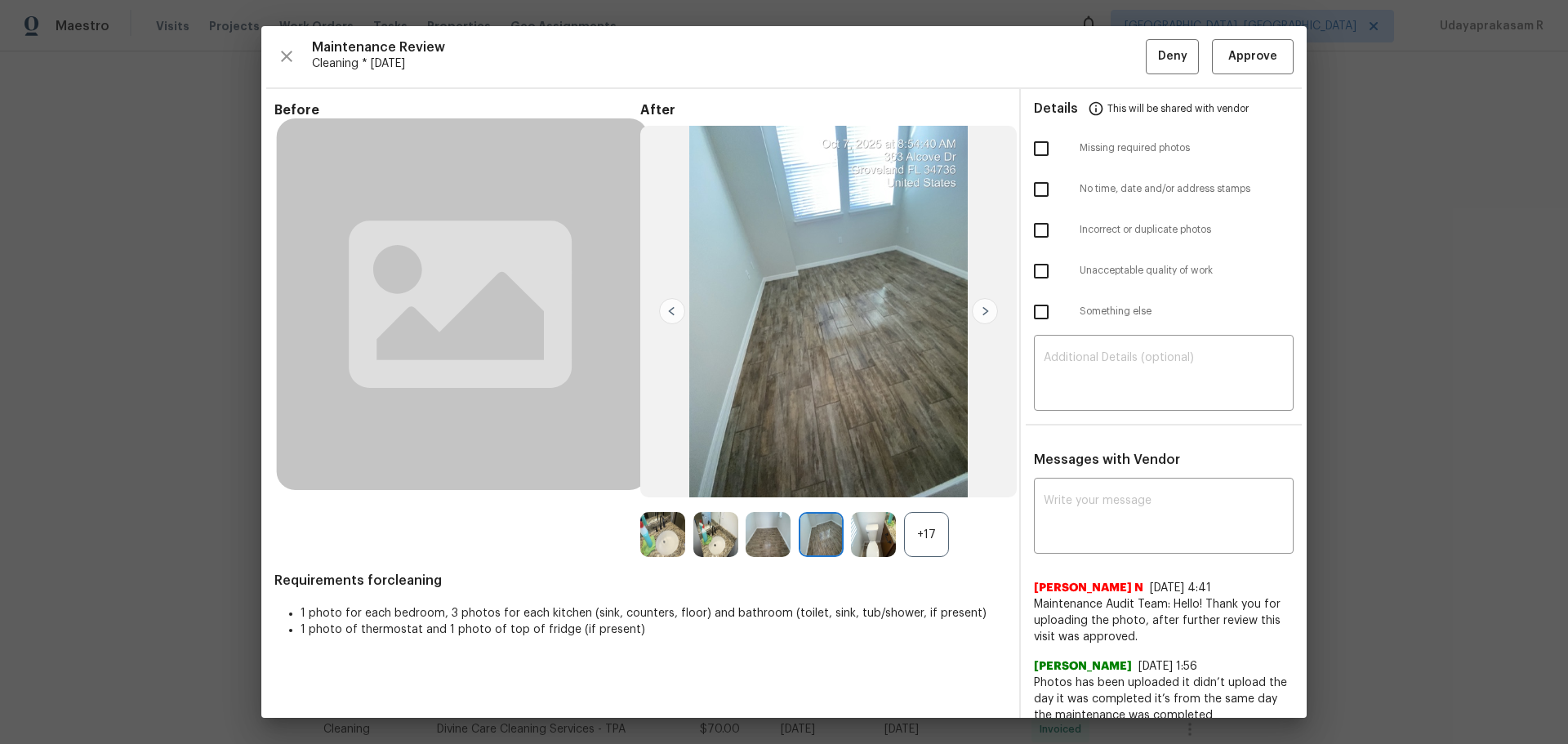
click at [985, 310] on img at bounding box center [985, 311] width 26 height 26
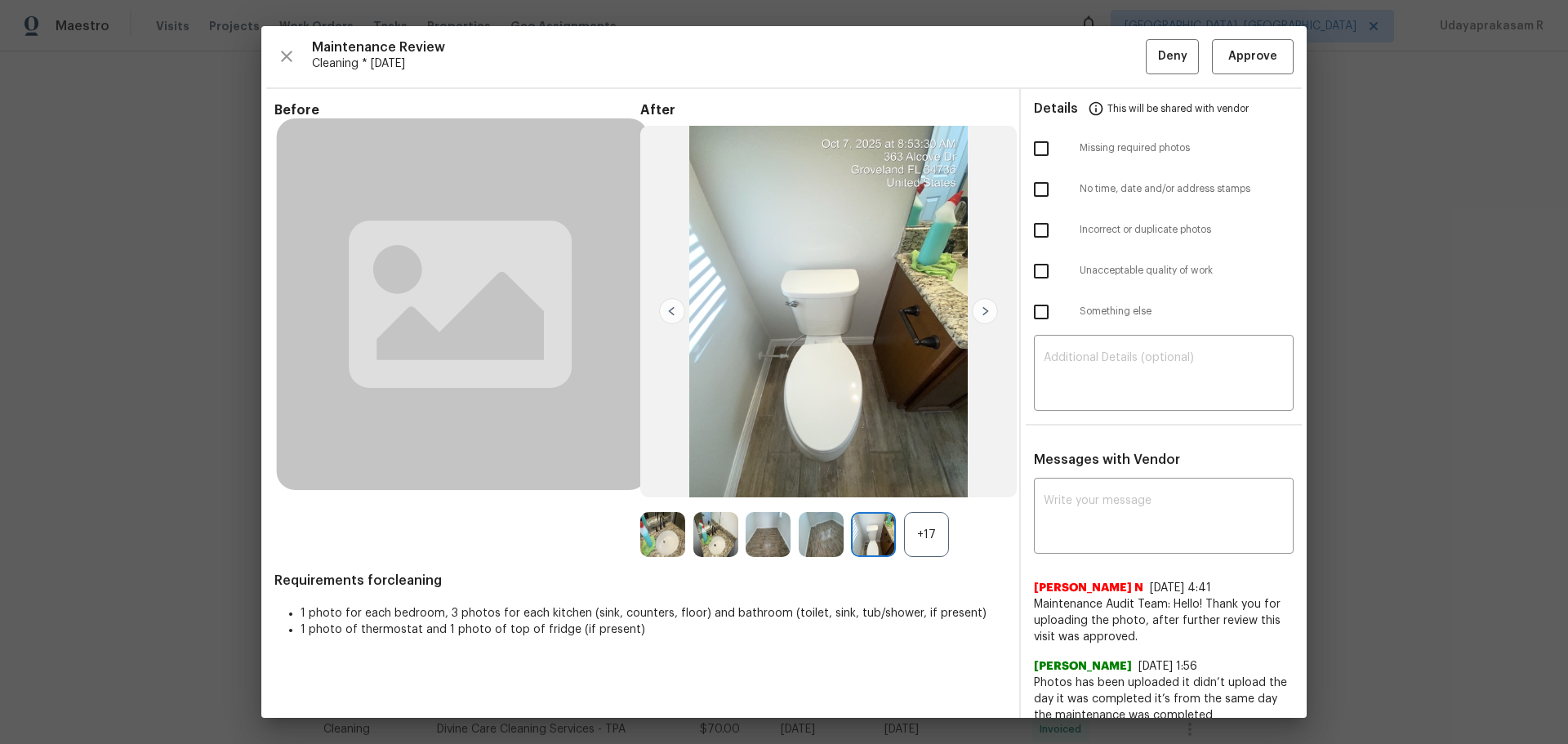
click at [985, 310] on img at bounding box center [985, 311] width 26 height 26
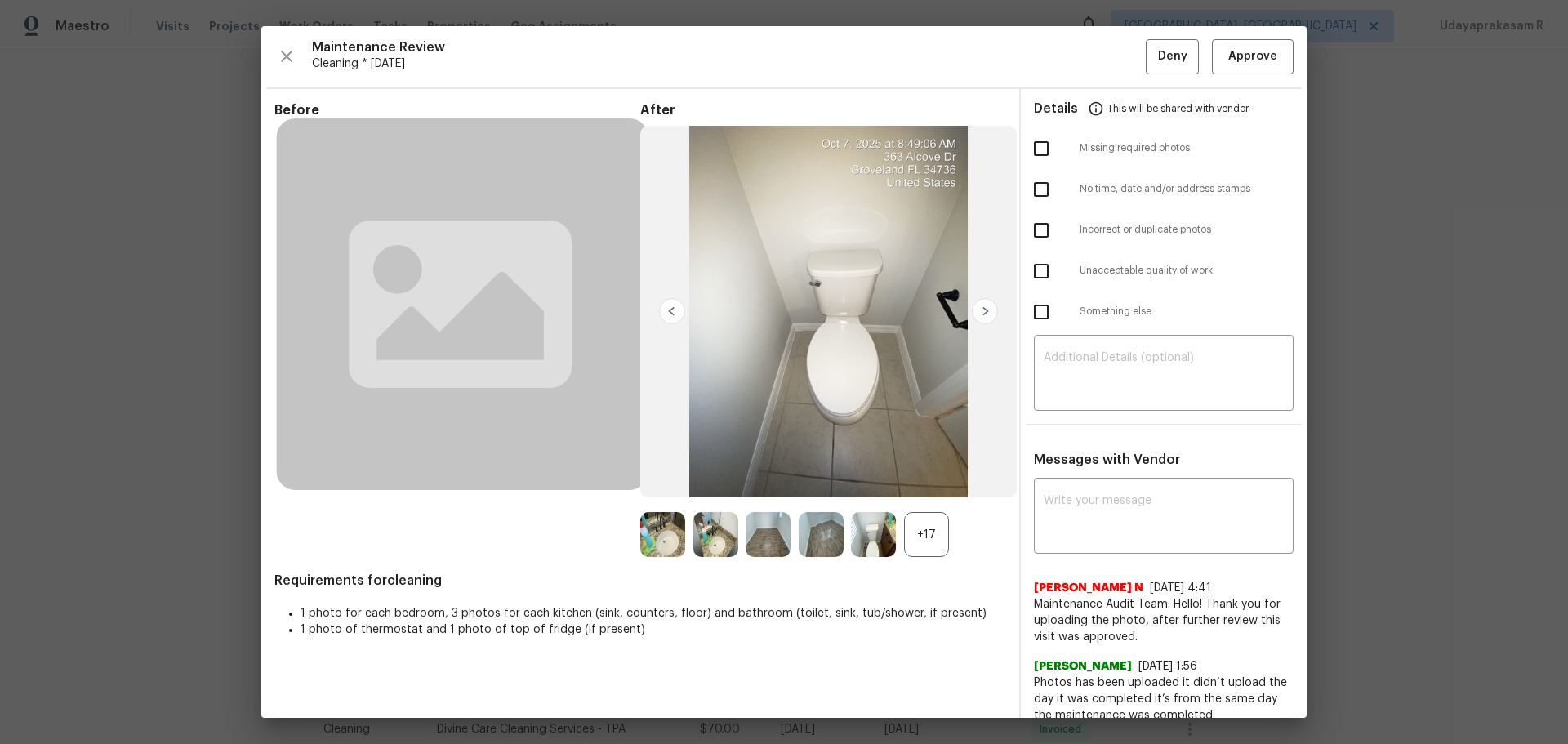
click at [985, 310] on img at bounding box center [985, 311] width 26 height 26
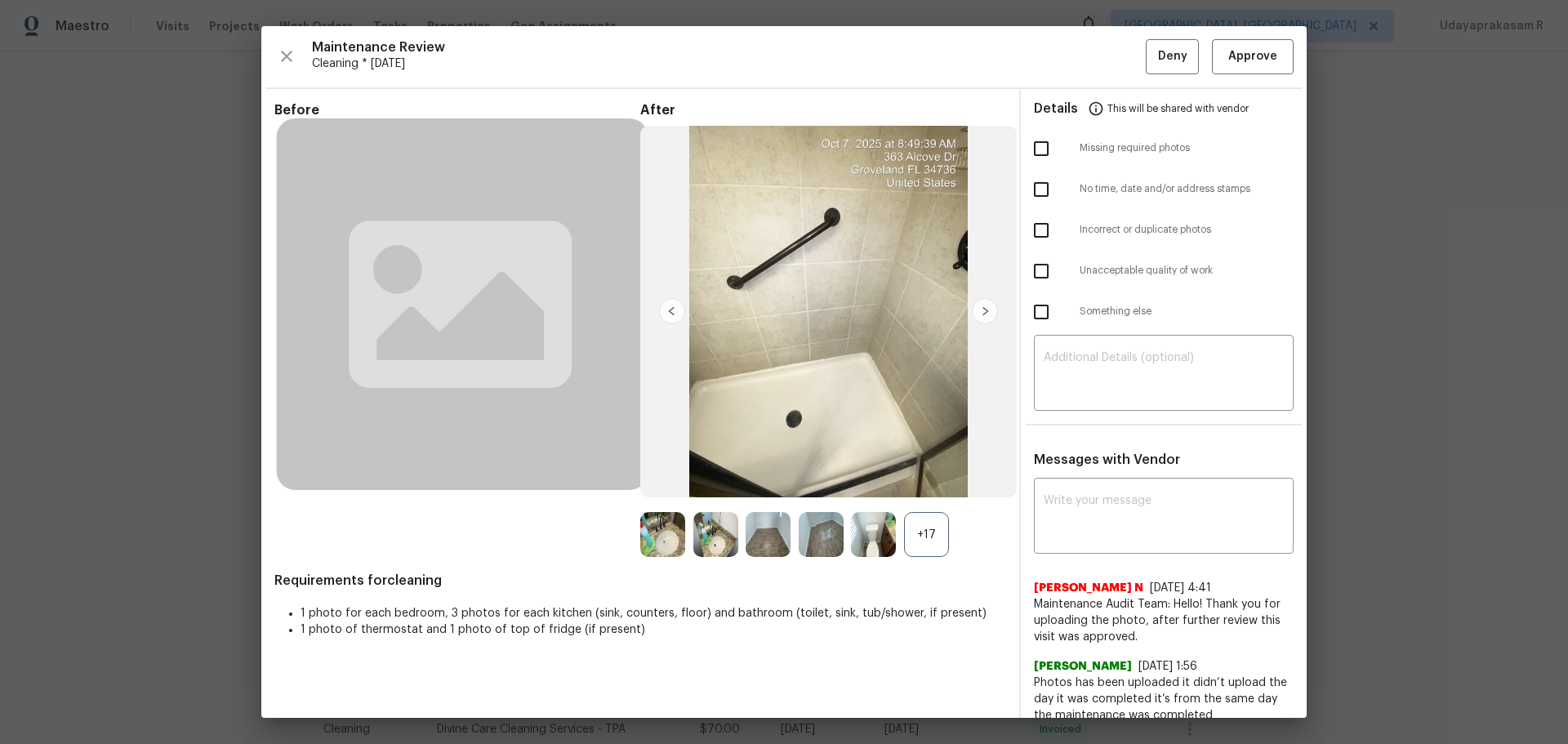
click at [985, 310] on img at bounding box center [985, 311] width 26 height 26
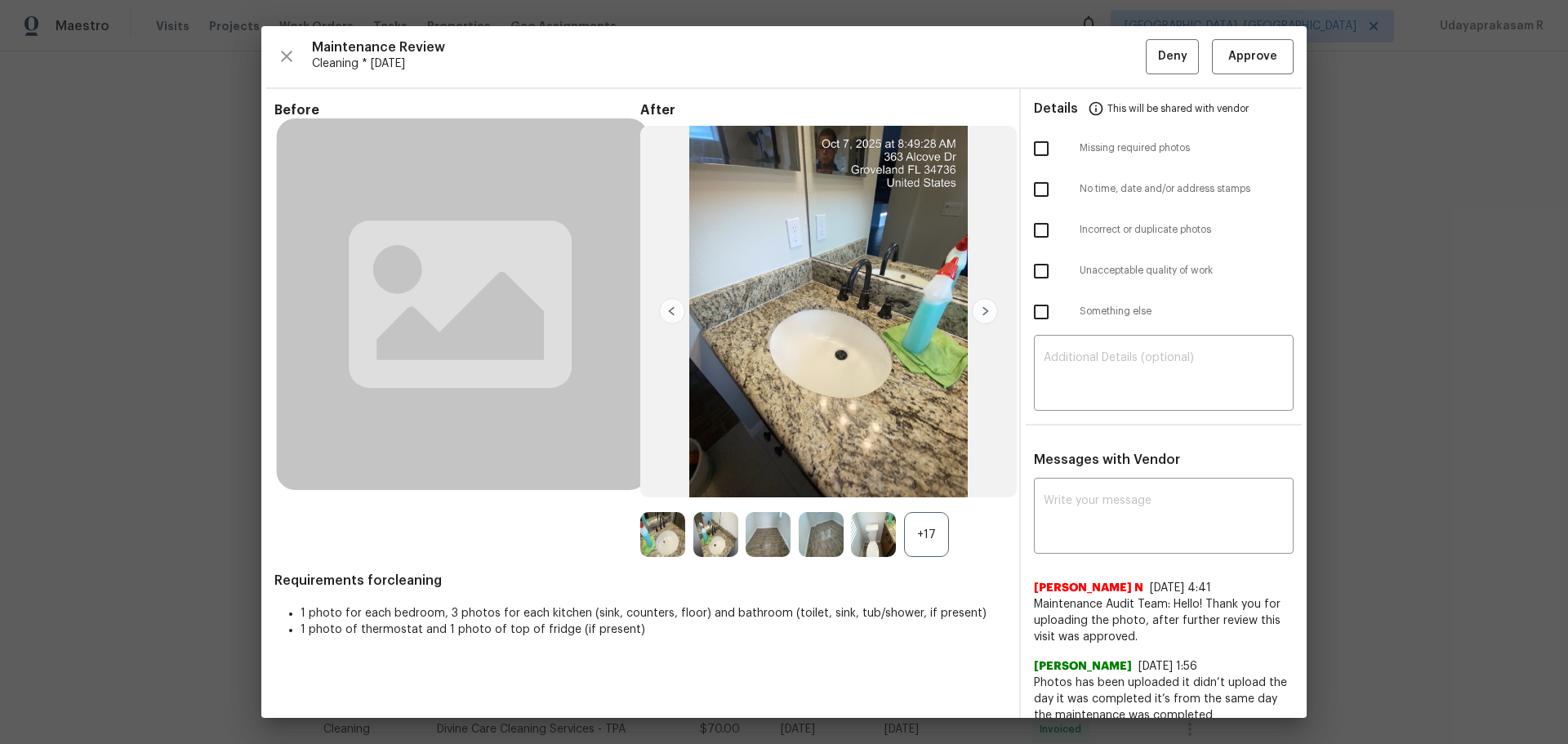
click at [985, 310] on img at bounding box center [985, 311] width 26 height 26
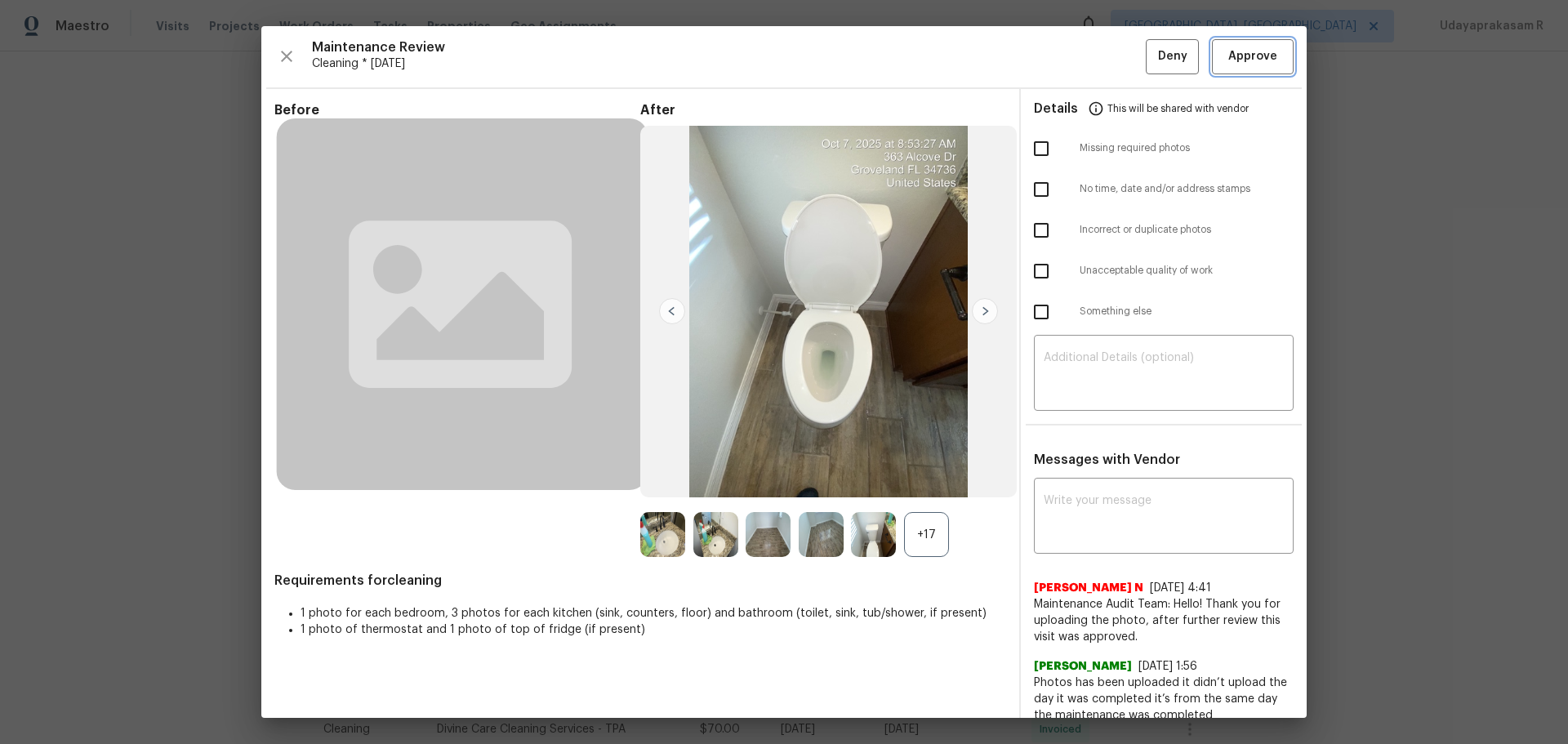
click at [1114, 51] on span "Approve" at bounding box center [1253, 57] width 49 height 21
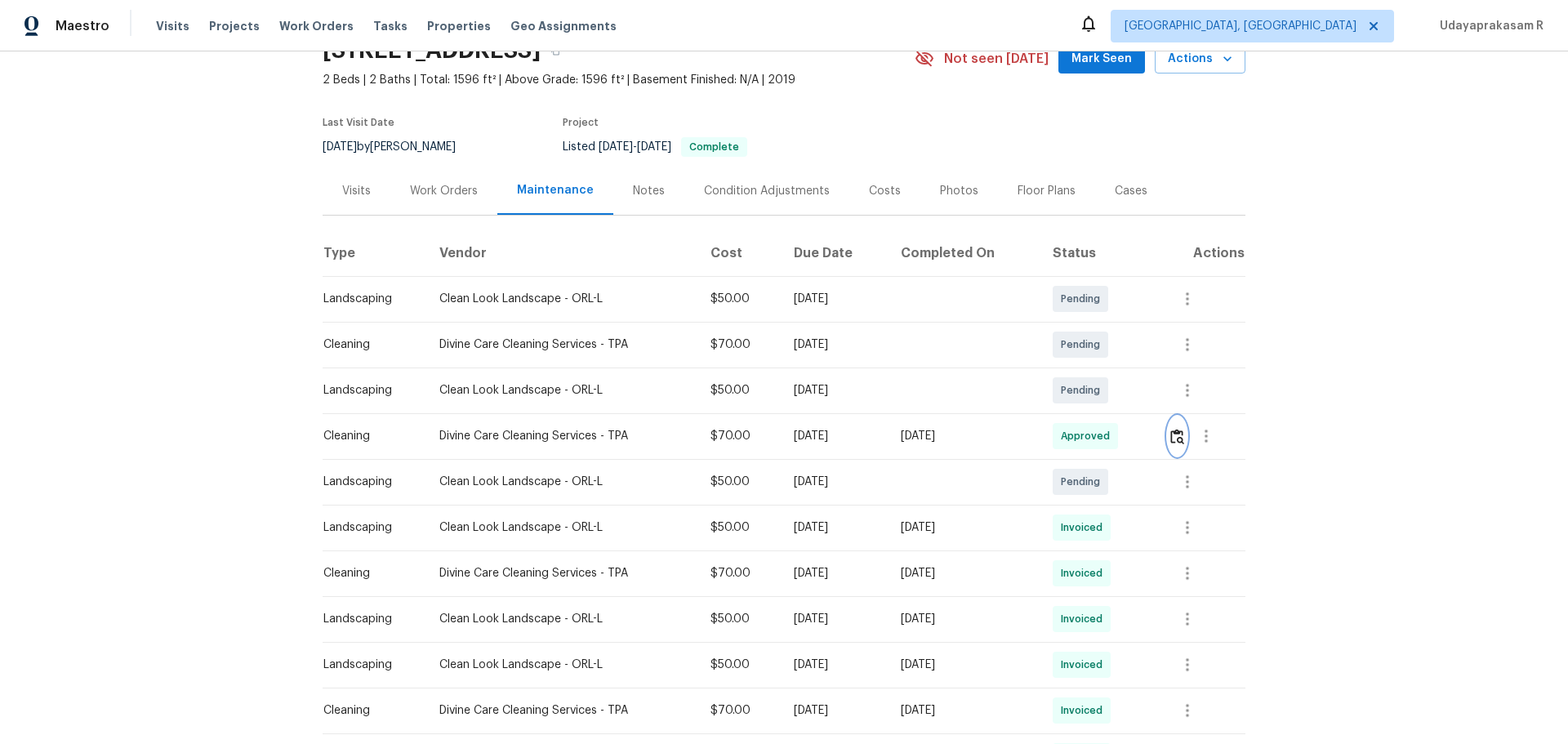
scroll to position [0, 0]
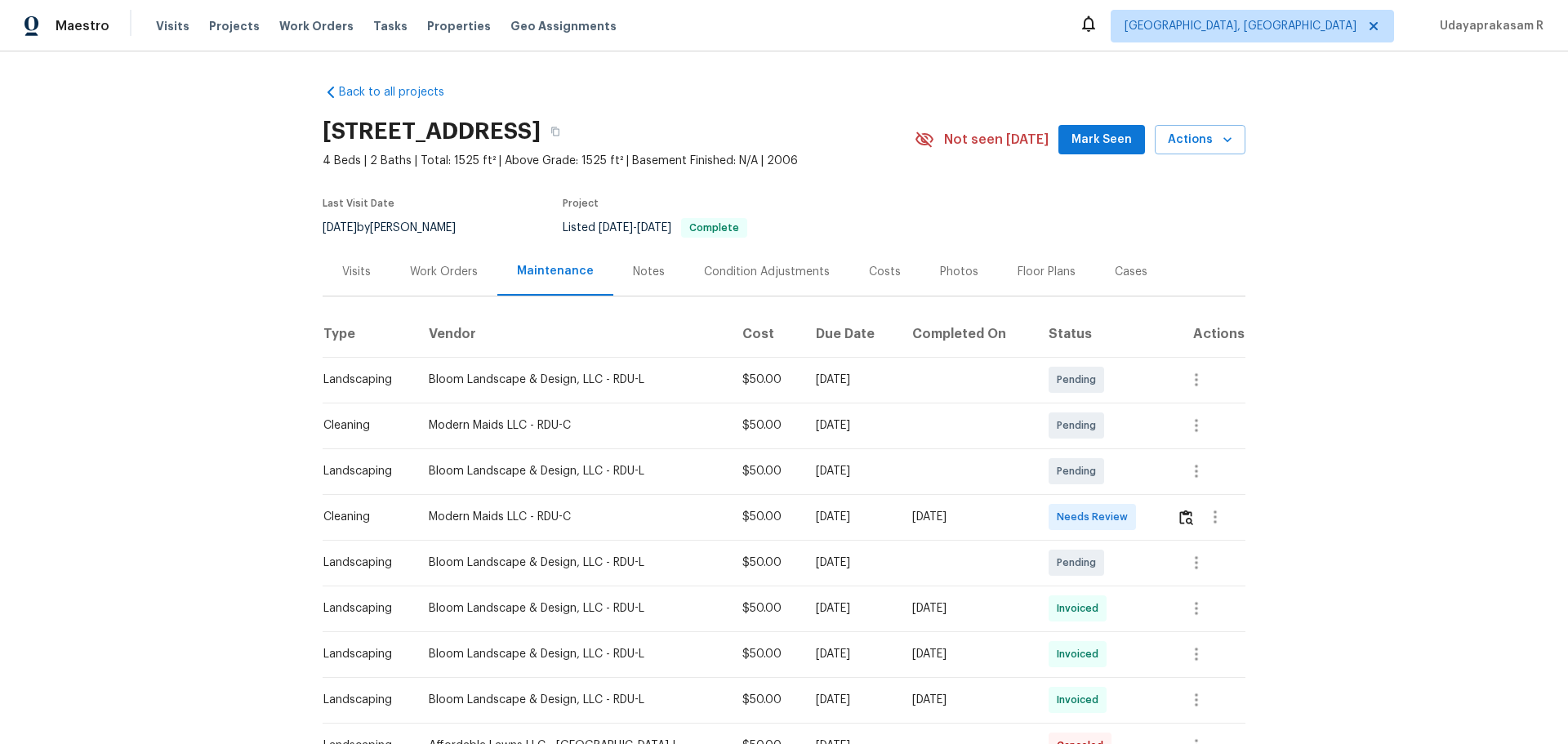
scroll to position [81, 0]
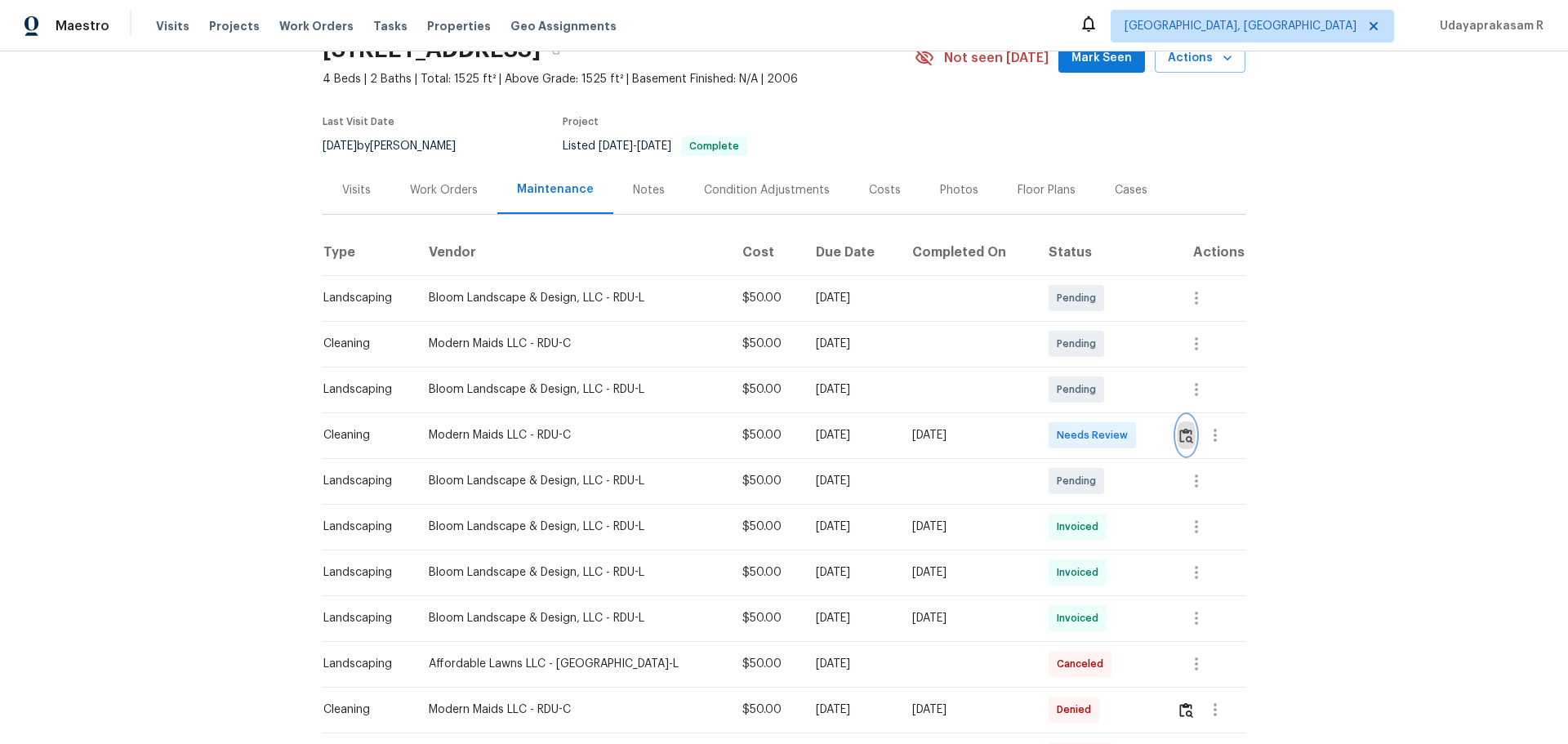
click at [1114, 442] on img "button" at bounding box center [1185, 435] width 14 height 16
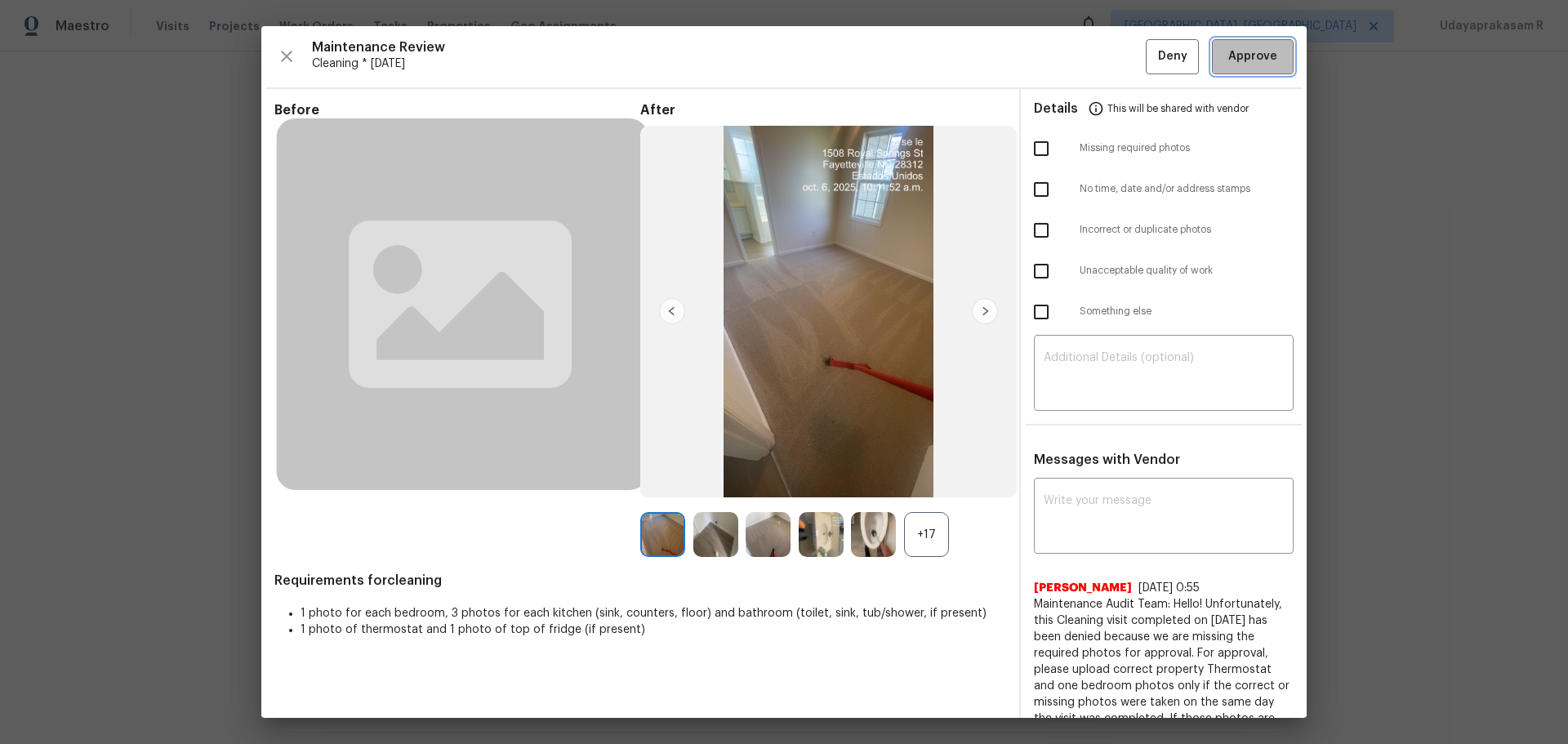
click at [1114, 56] on span "Approve" at bounding box center [1253, 57] width 49 height 21
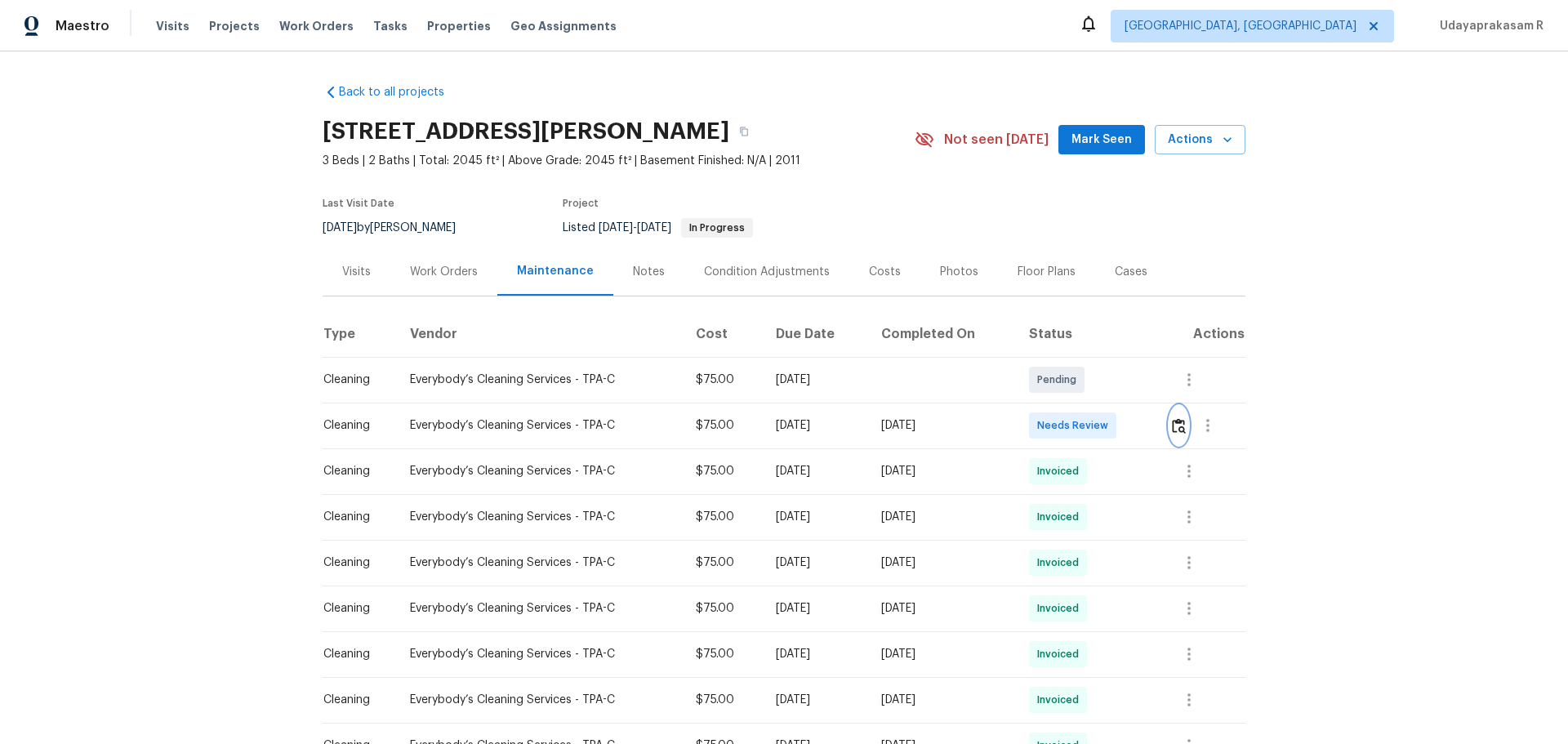
click at [1114, 421] on img "button" at bounding box center [1178, 426] width 14 height 16
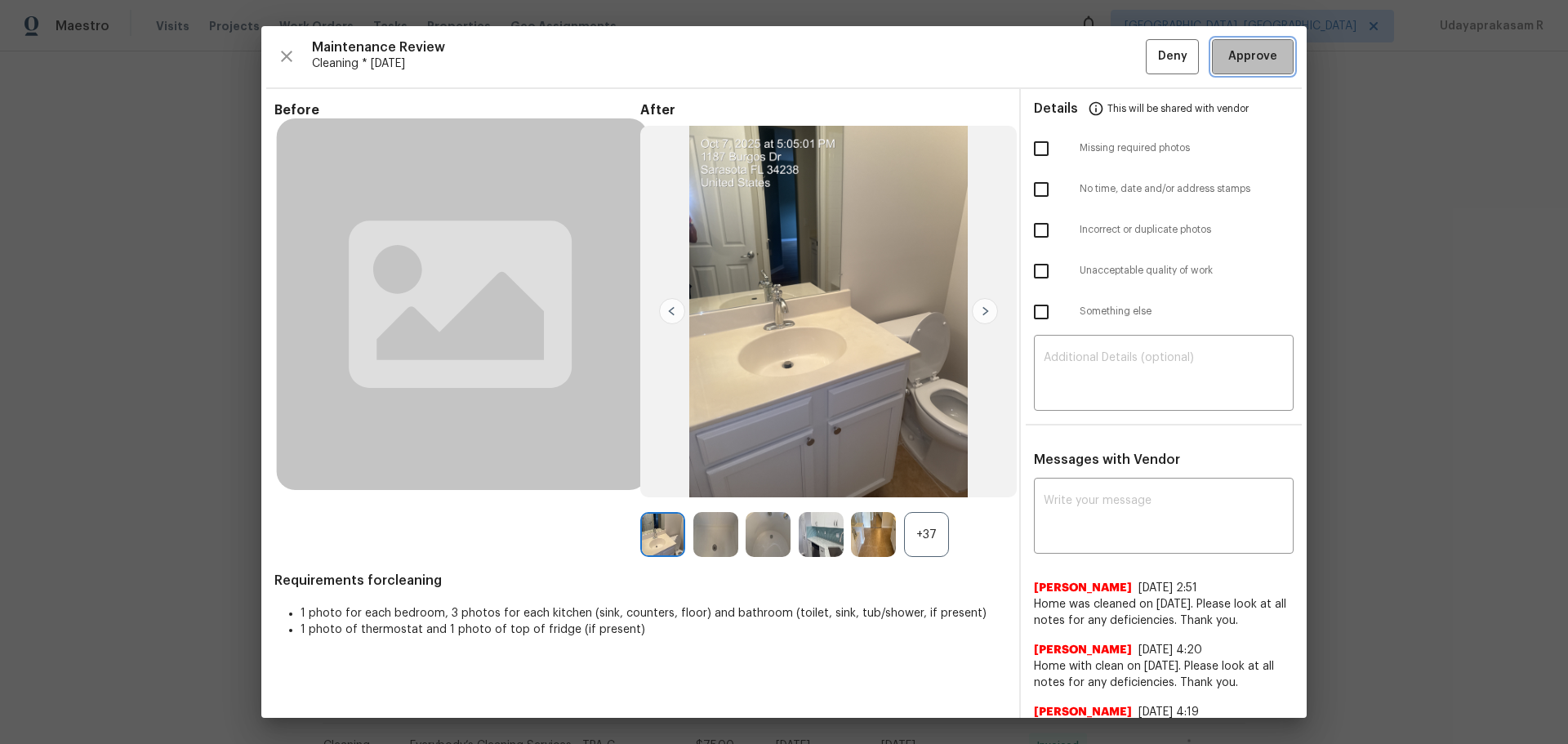
click at [1114, 53] on span "Approve" at bounding box center [1253, 57] width 49 height 21
